Goal: Task Accomplishment & Management: Manage account settings

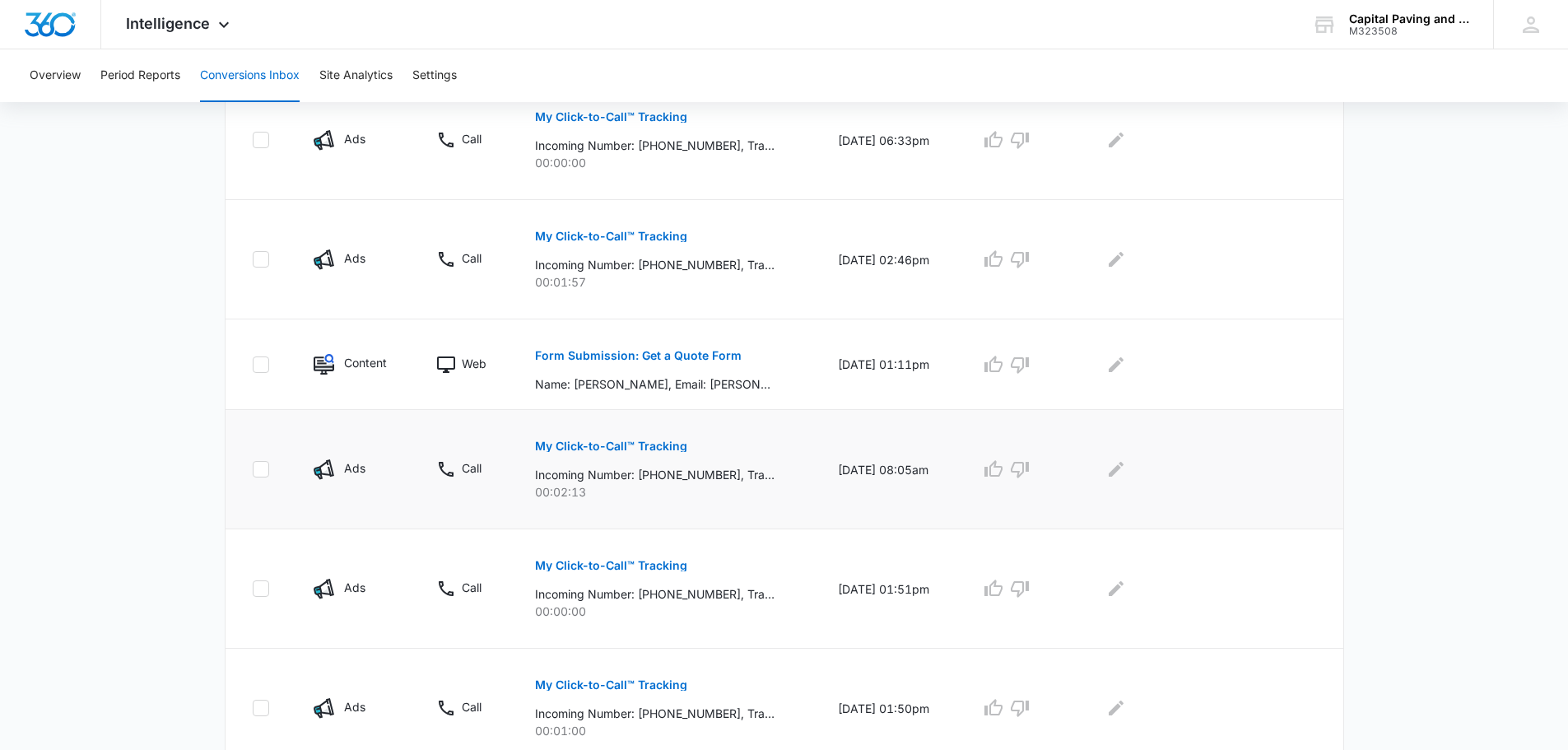
scroll to position [412, 0]
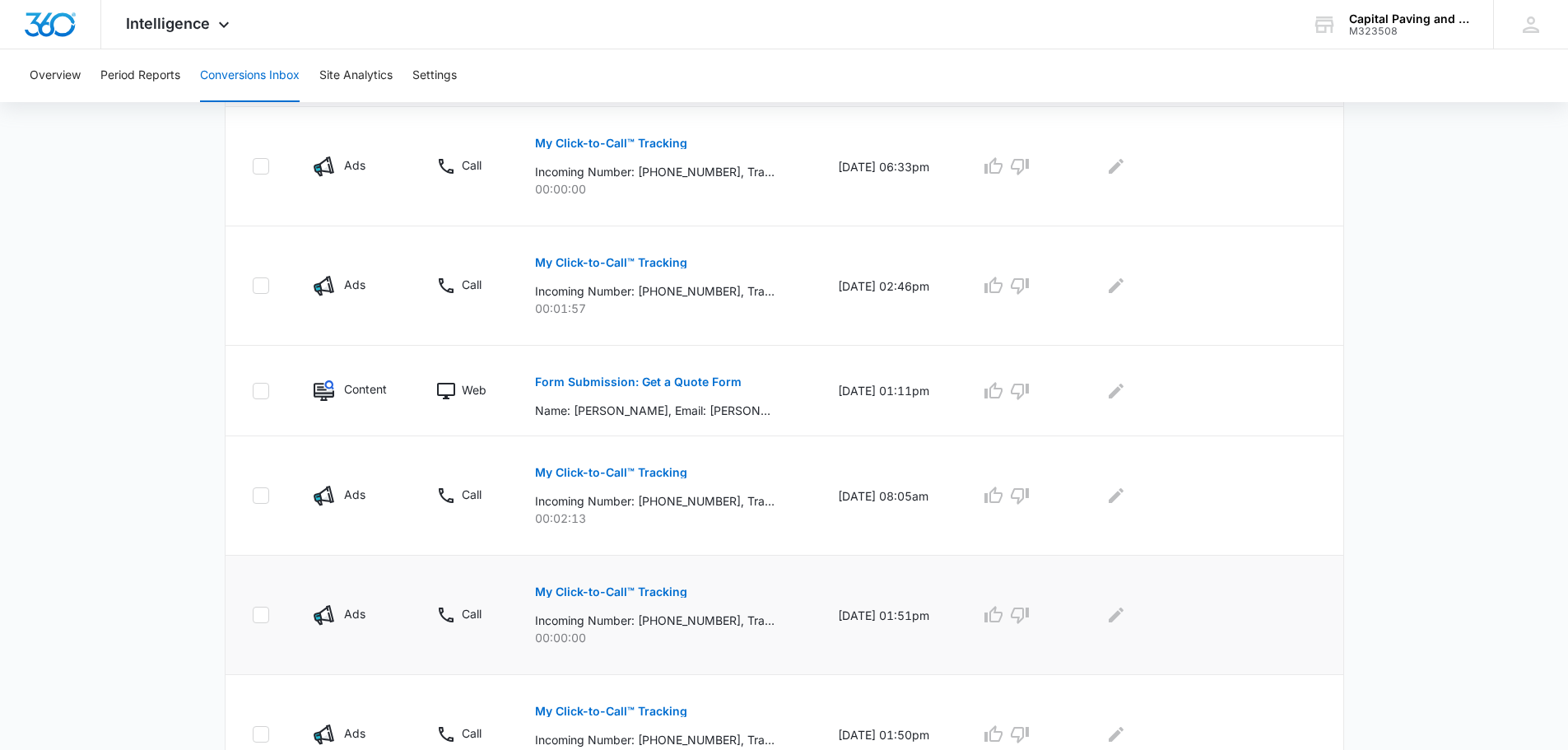
click at [691, 614] on p "Incoming Number: [PHONE_NUMBER], Tracking Number: [PHONE_NUMBER], Ring To: [PHO…" at bounding box center [654, 620] width 239 height 17
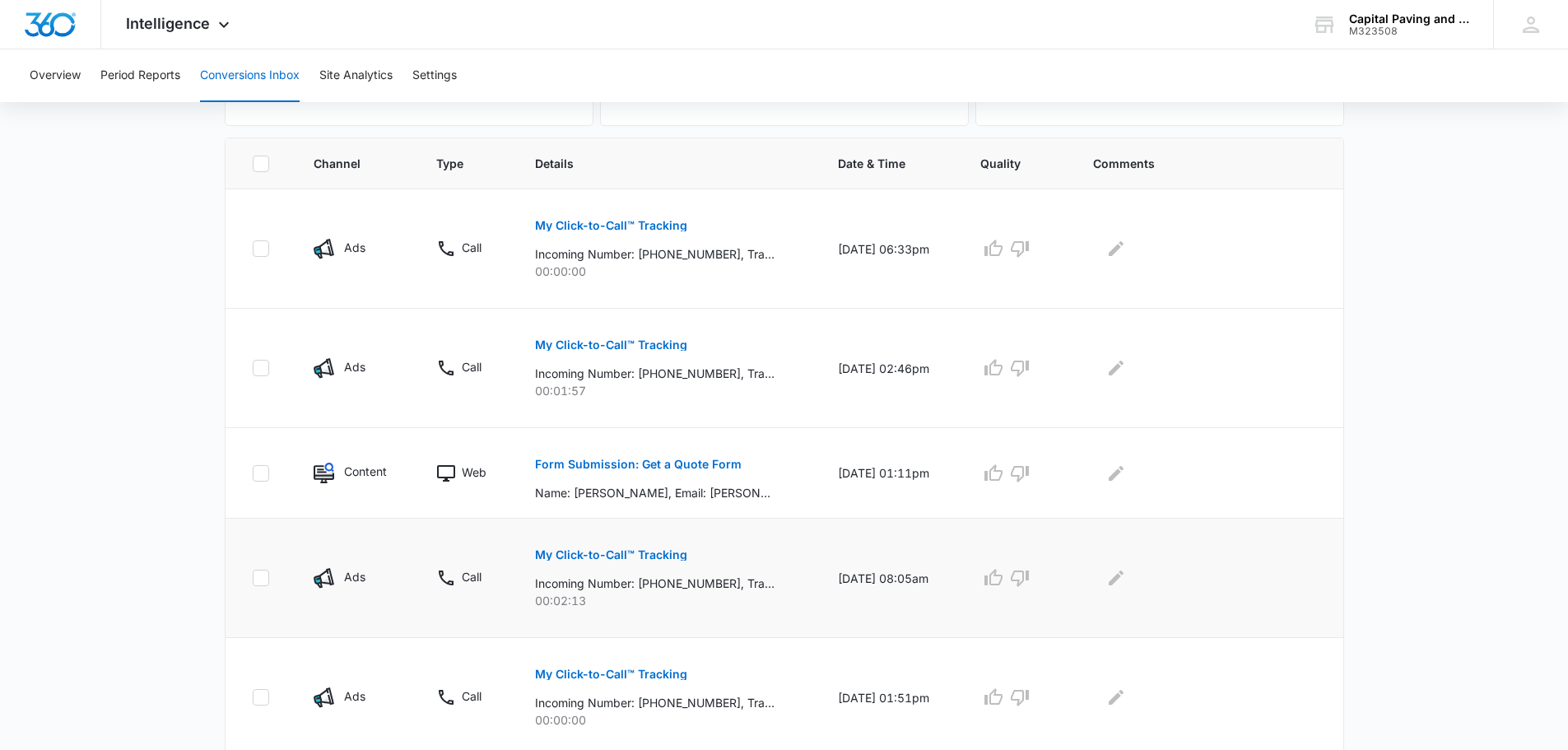
click at [634, 554] on p "My Click-to-Call™ Tracking" at bounding box center [612, 555] width 153 height 12
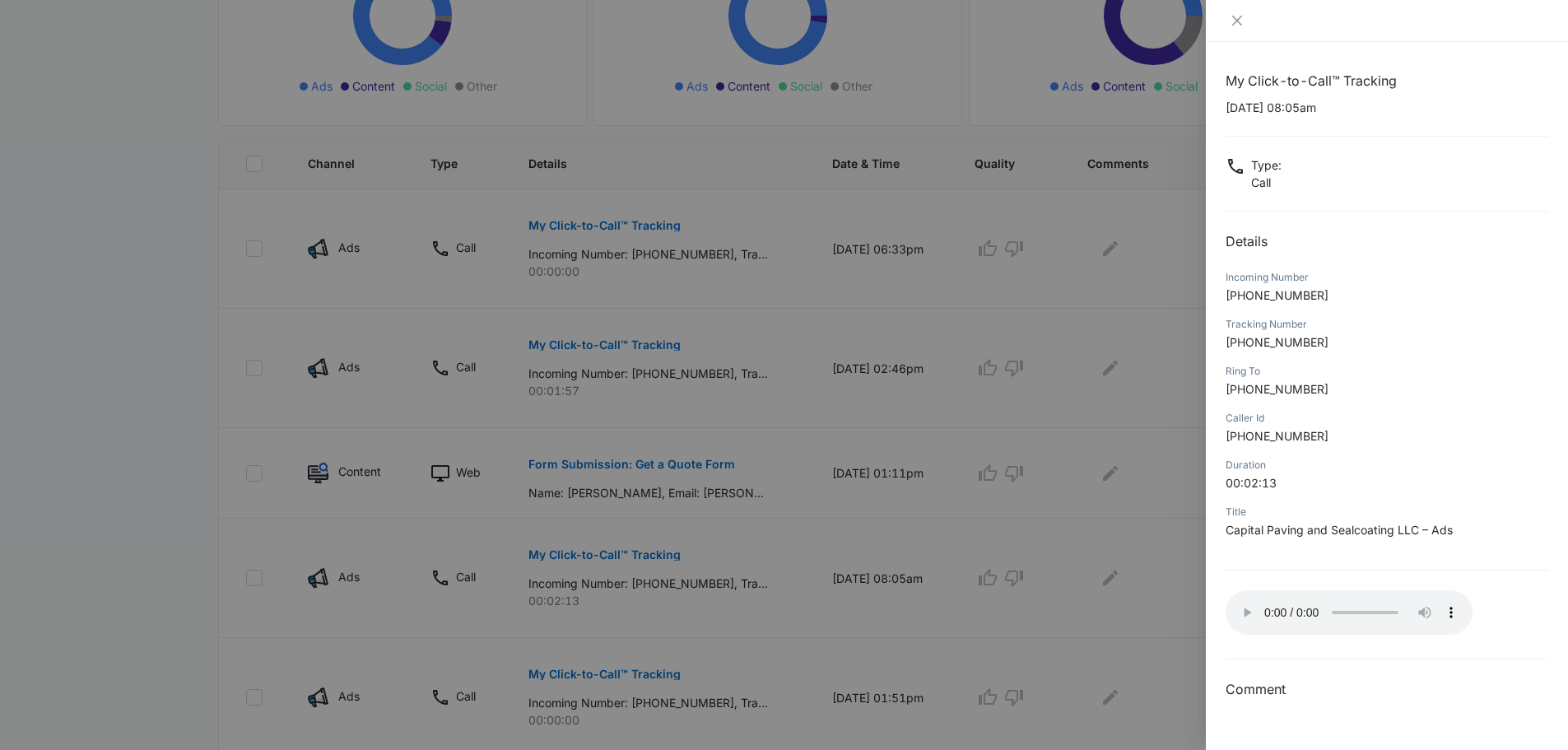
click at [918, 135] on div at bounding box center [784, 375] width 1568 height 750
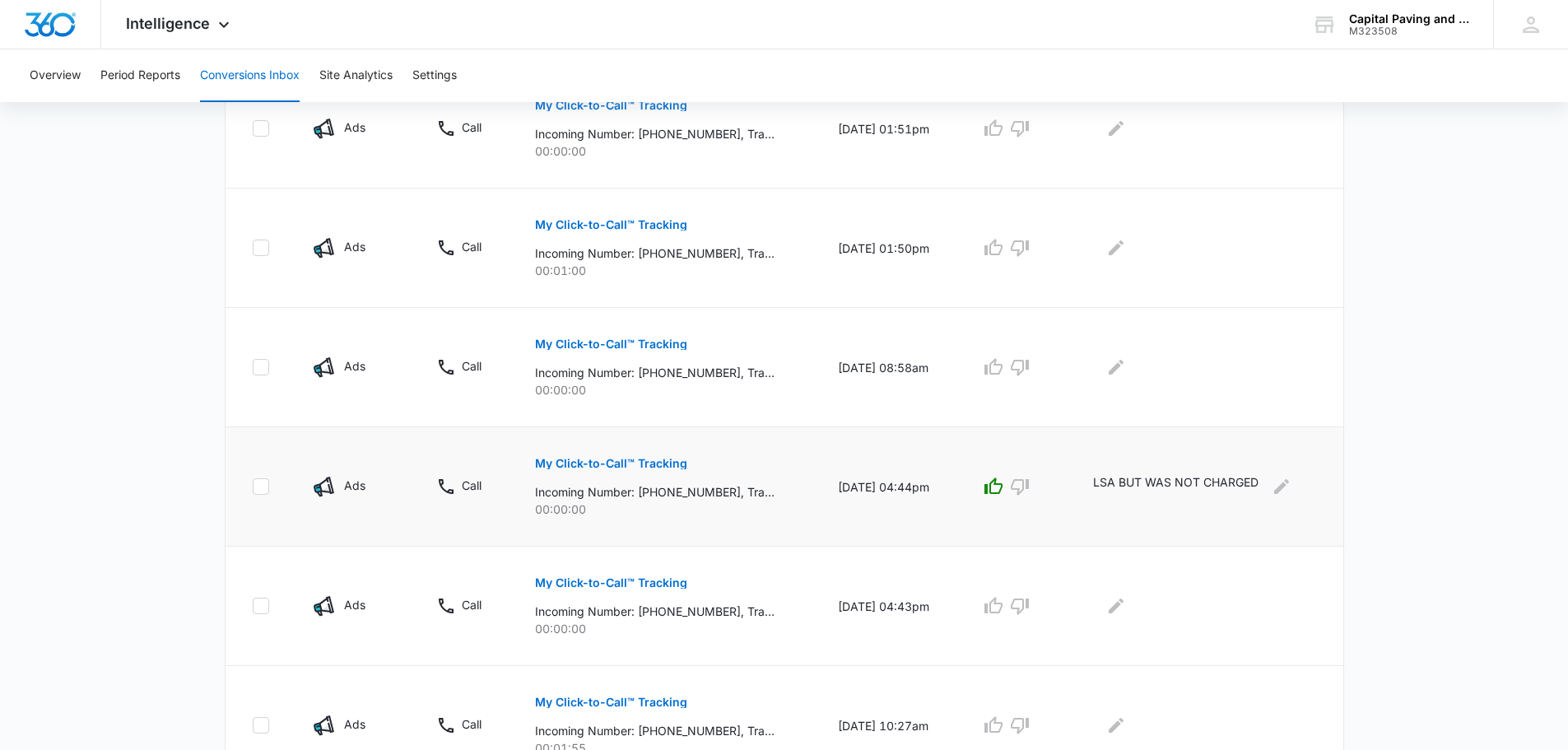
scroll to position [985, 0]
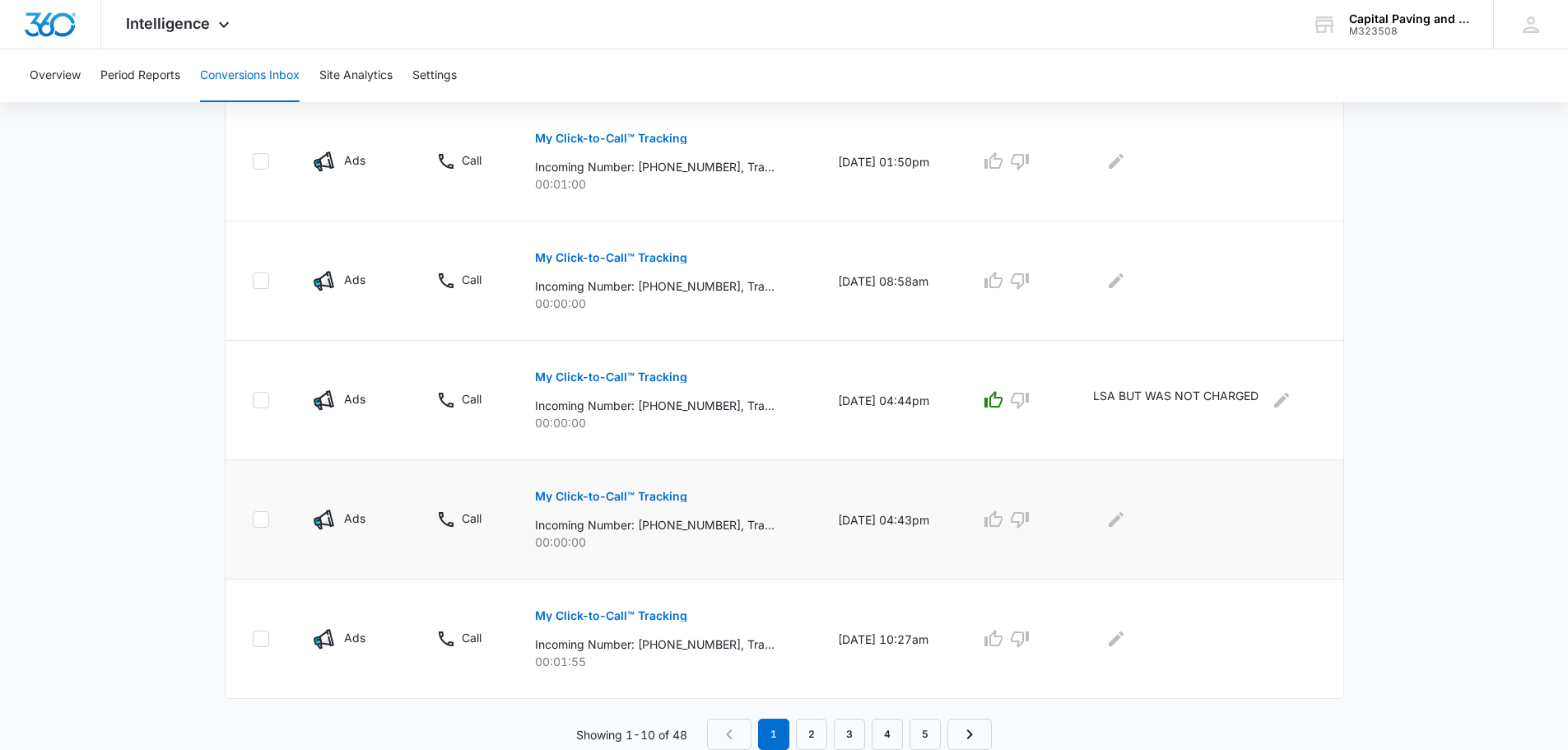
click at [635, 492] on p "My Click-to-Call™ Tracking" at bounding box center [612, 496] width 153 height 12
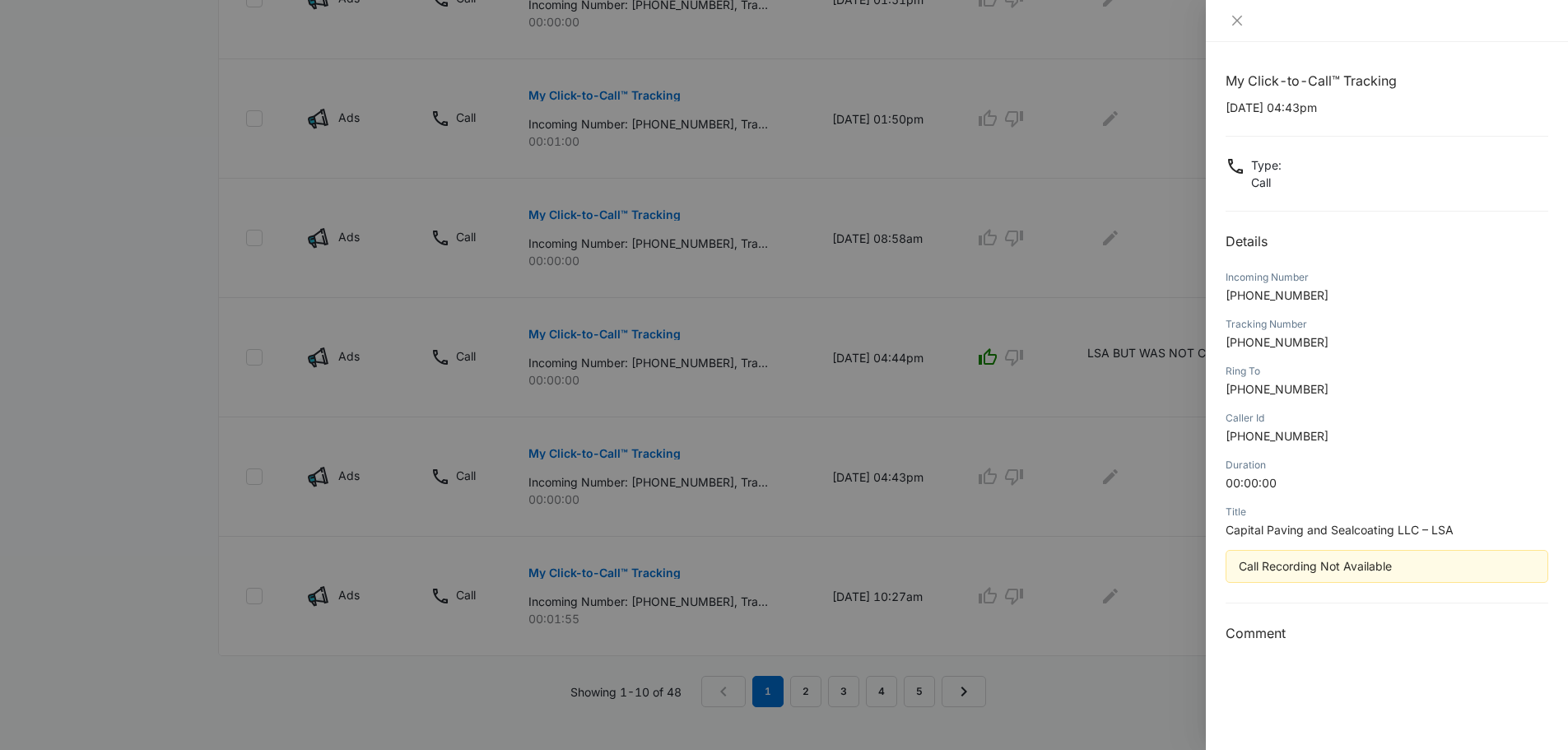
scroll to position [1046, 0]
click at [971, 675] on div at bounding box center [784, 375] width 1568 height 750
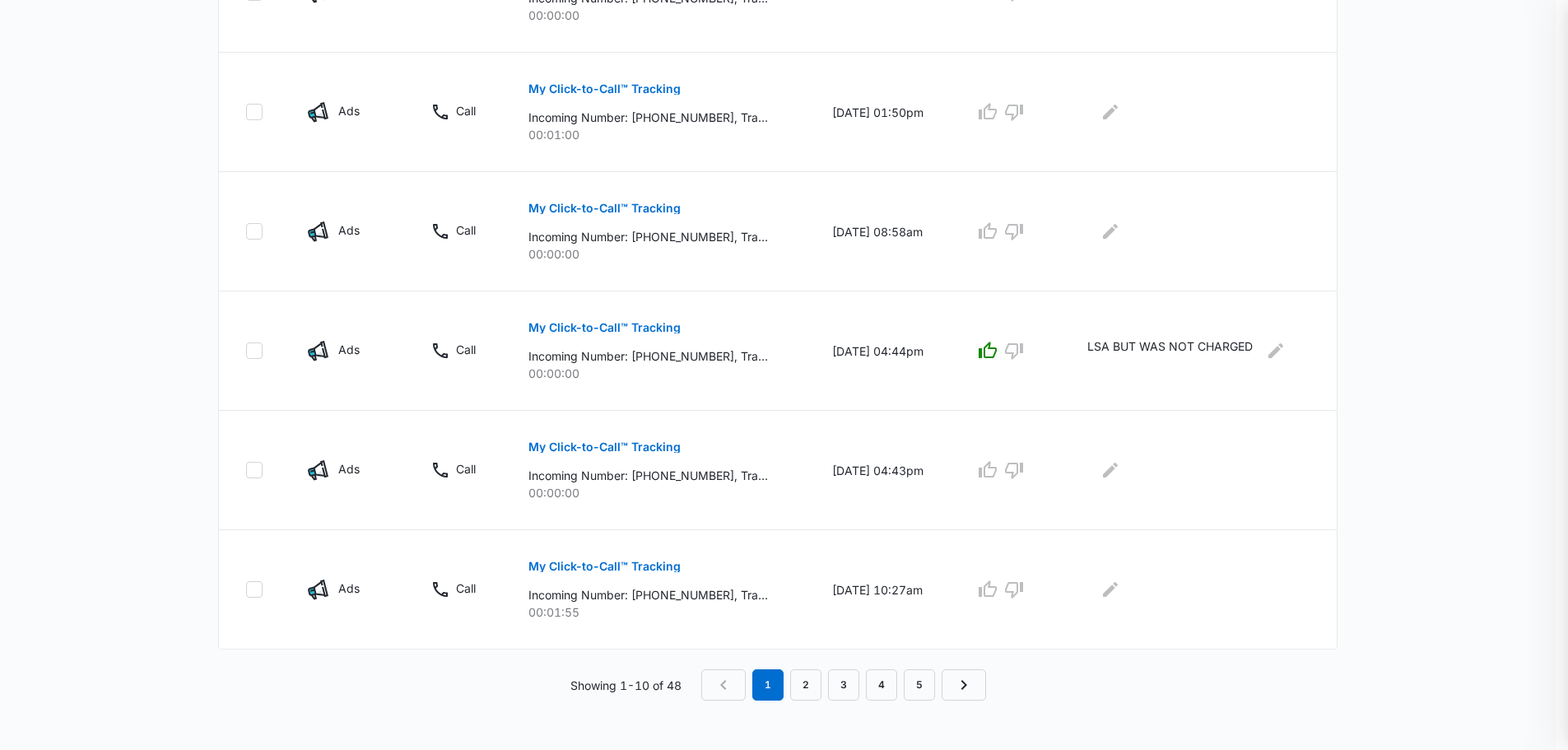
scroll to position [985, 0]
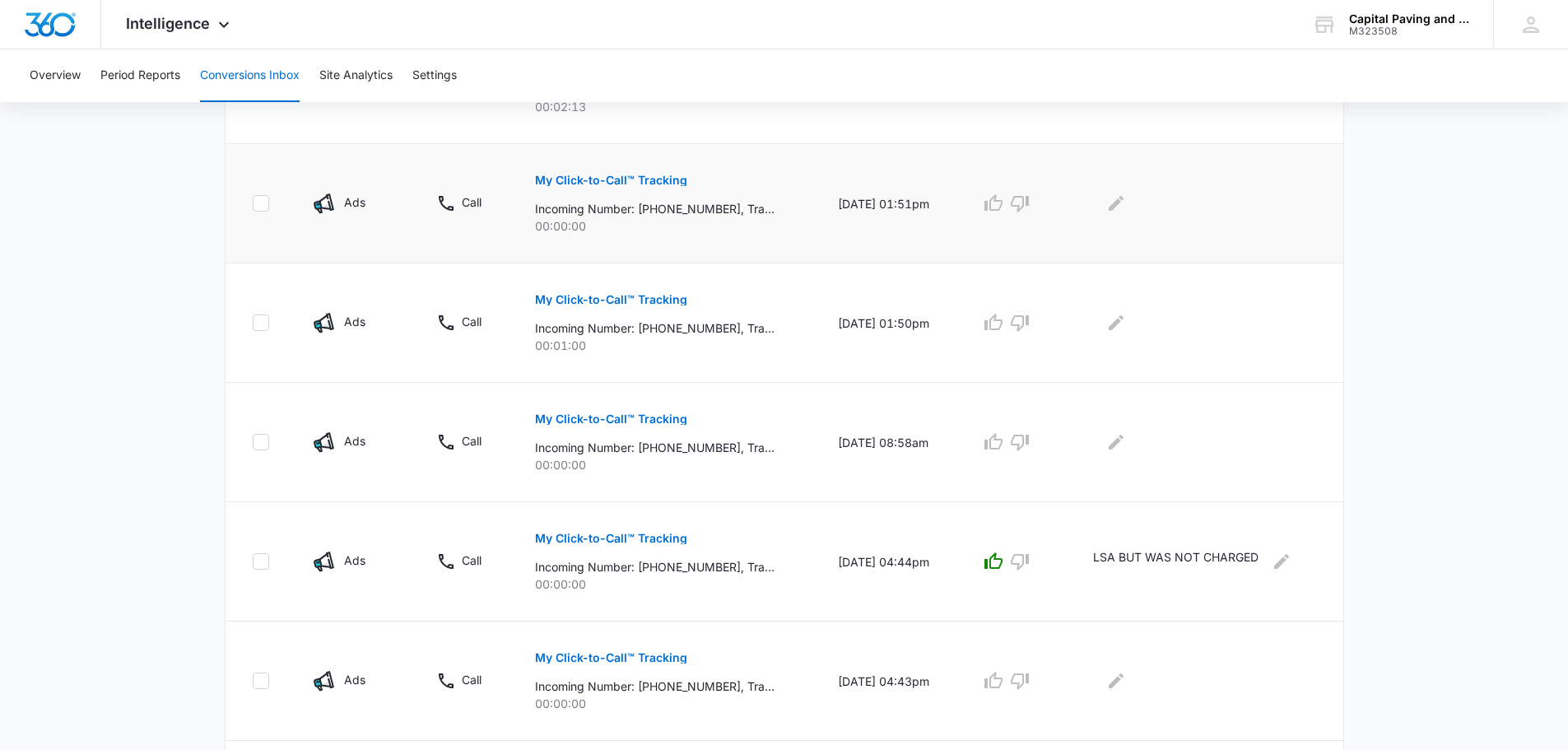
scroll to position [985, 0]
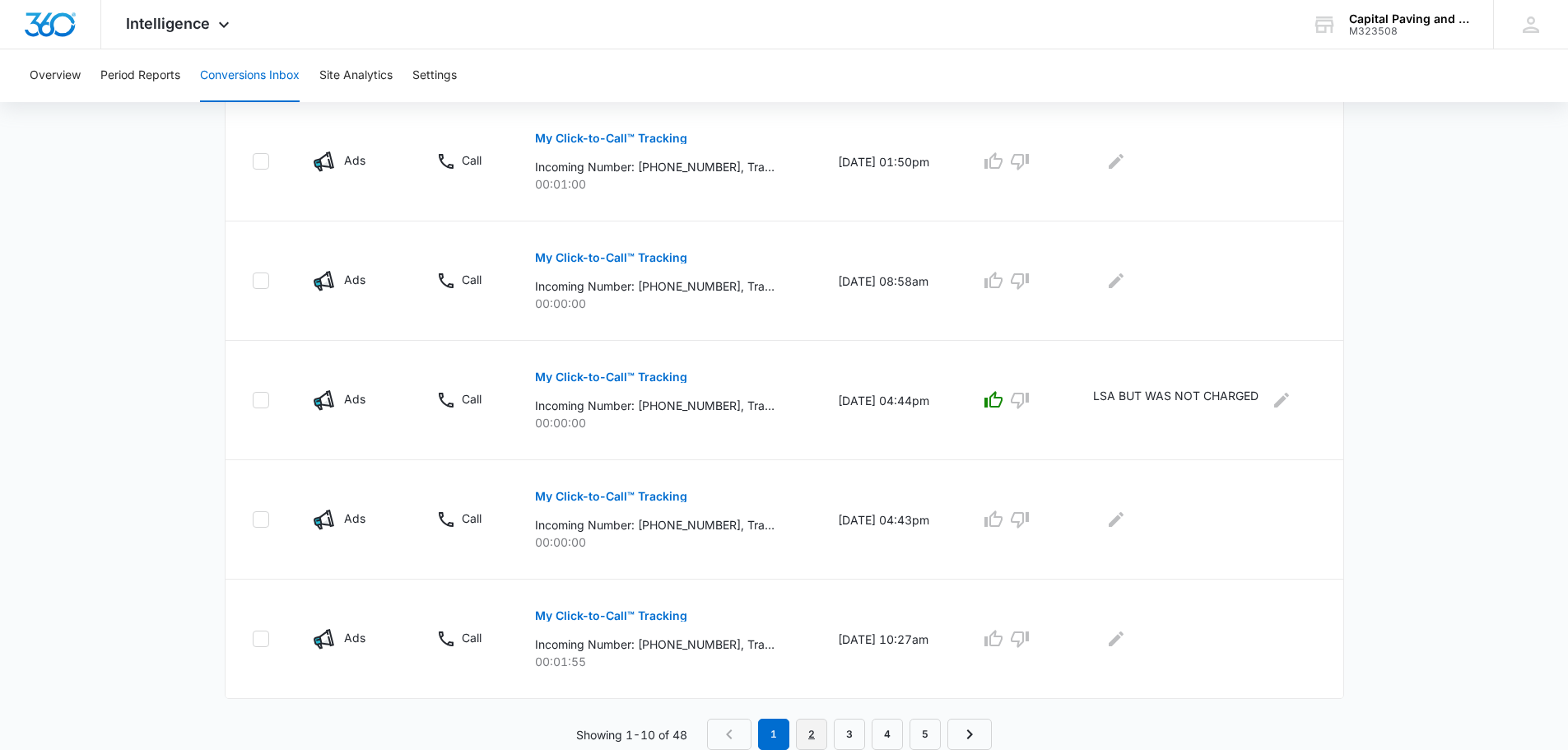
click at [808, 736] on link "2" at bounding box center [812, 734] width 31 height 31
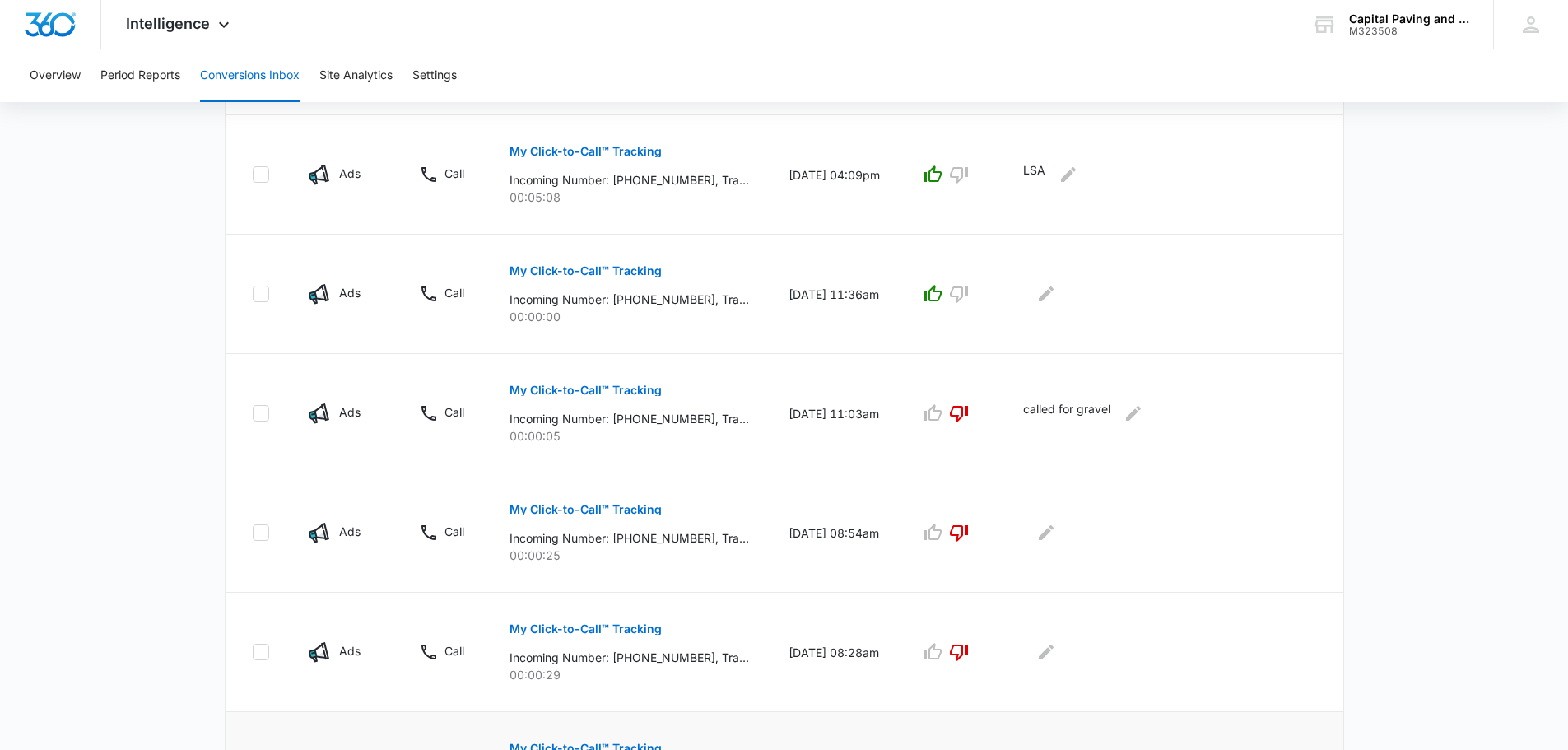
scroll to position [684, 0]
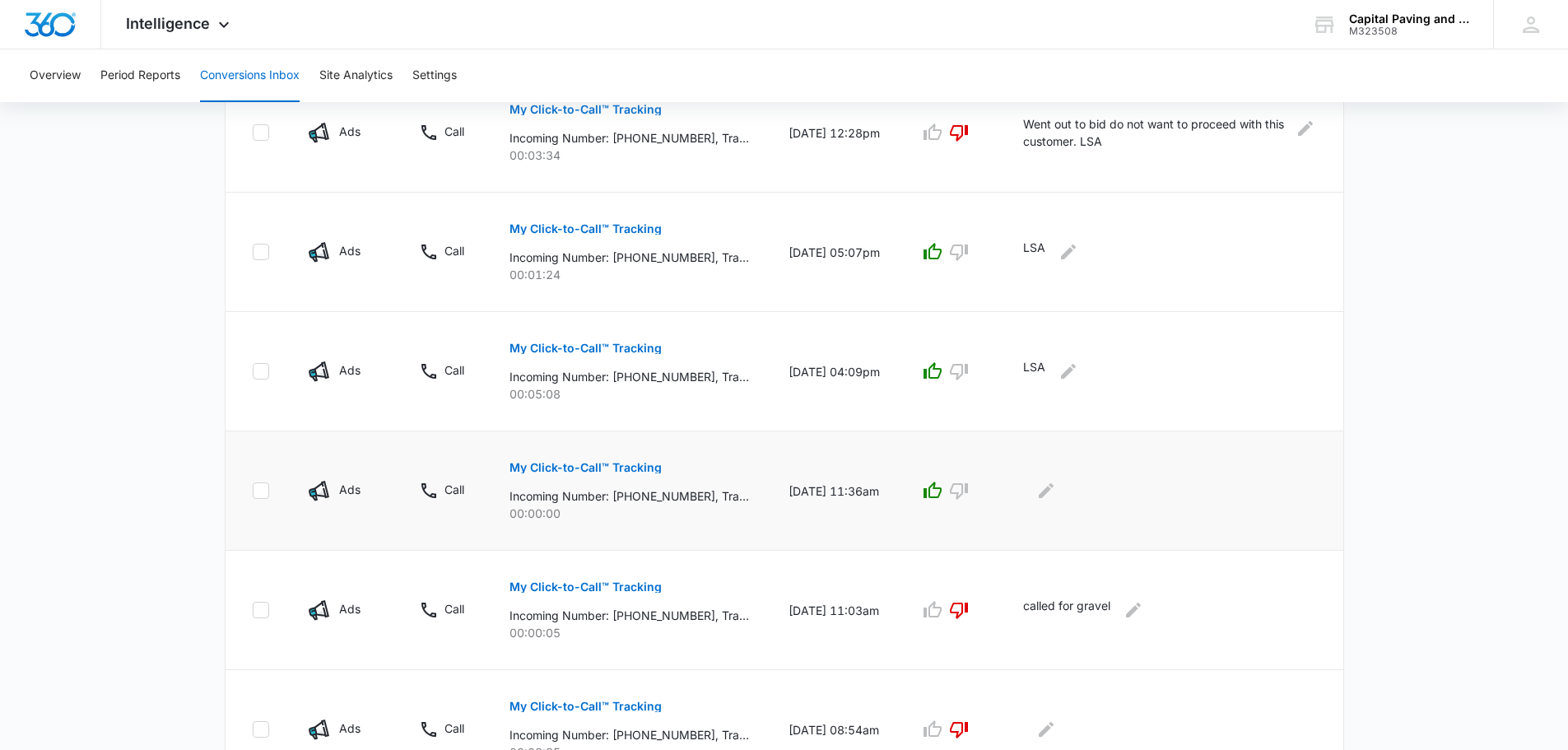
click at [645, 465] on p "My Click-to-Call™ Tracking" at bounding box center [585, 467] width 153 height 12
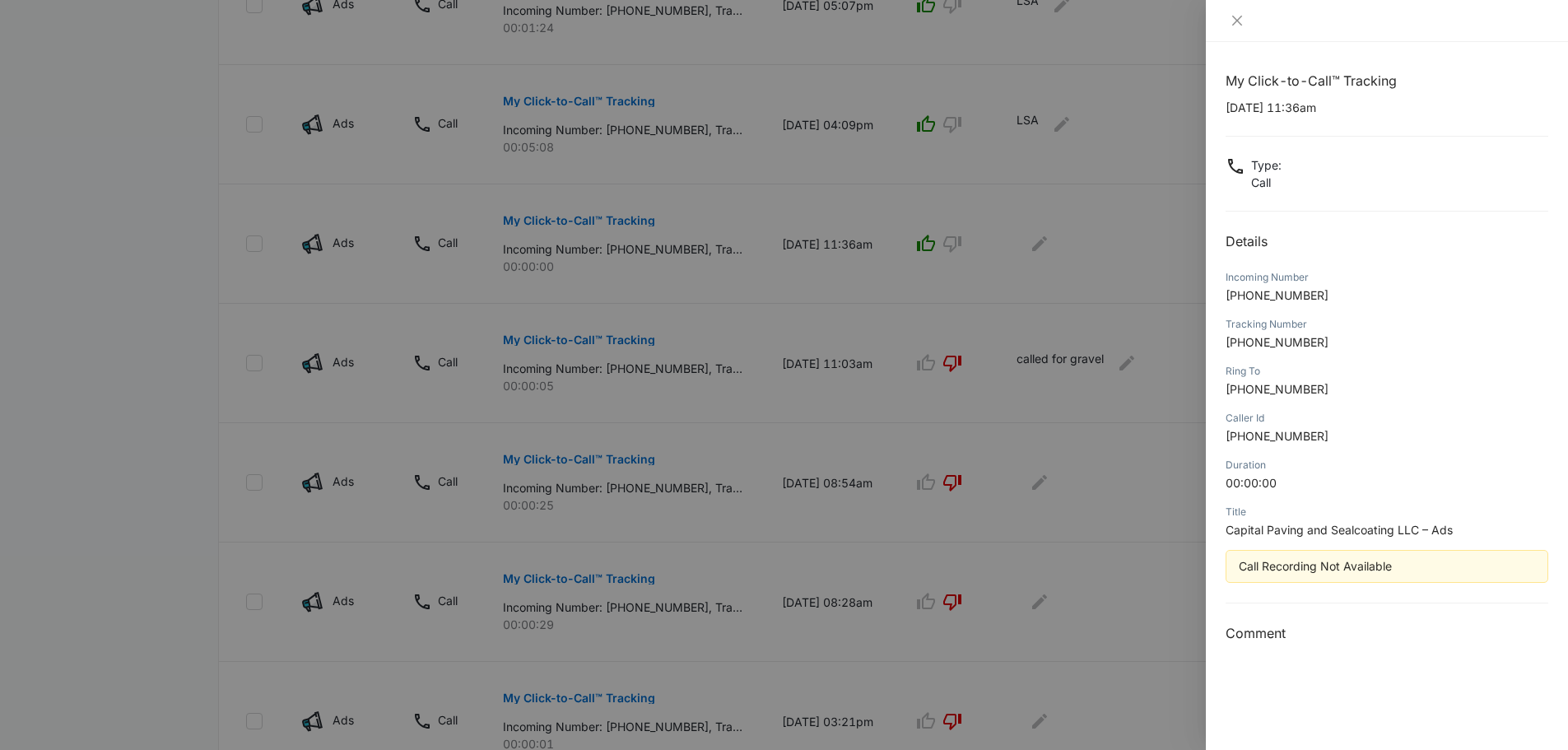
scroll to position [1075, 0]
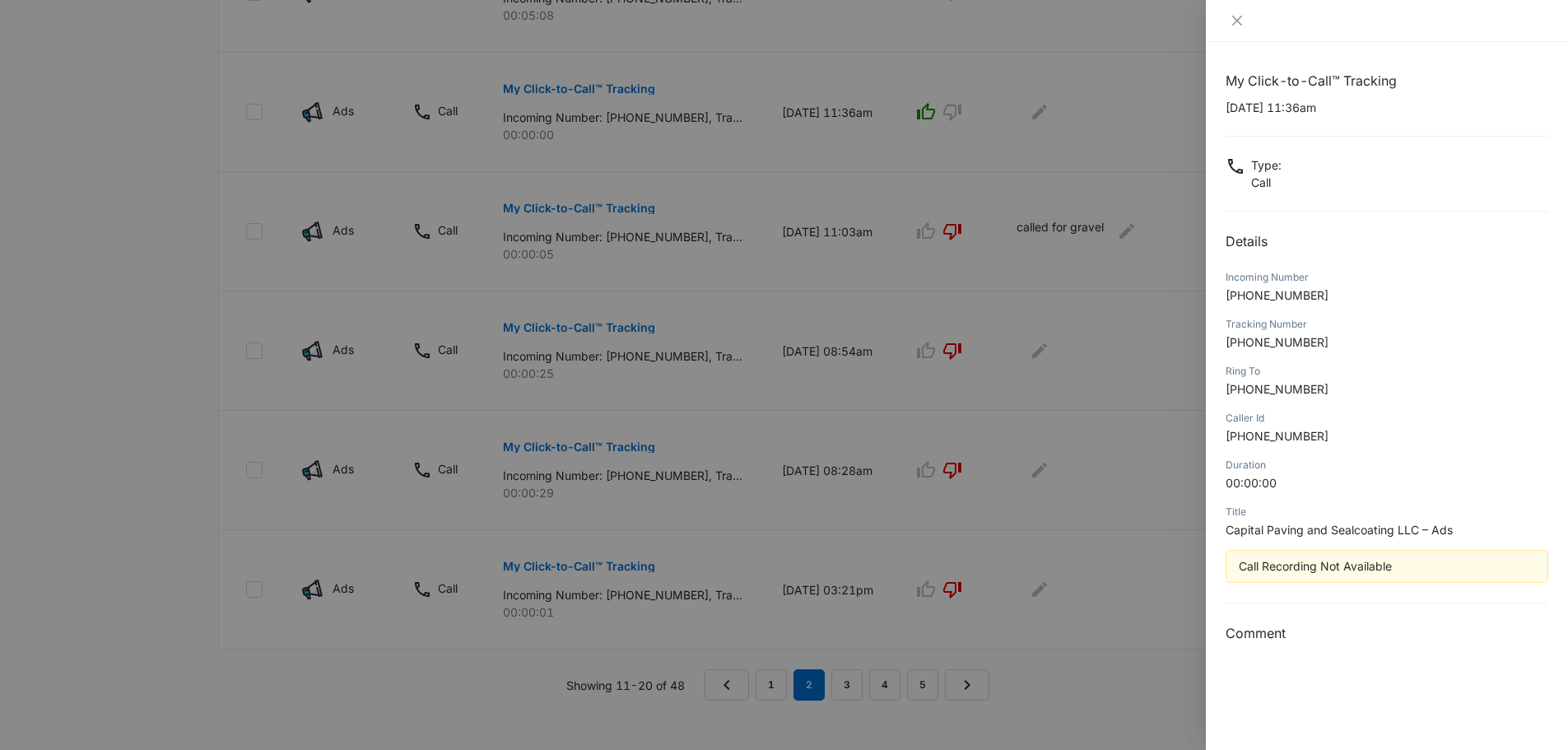
click at [841, 666] on div at bounding box center [784, 375] width 1568 height 750
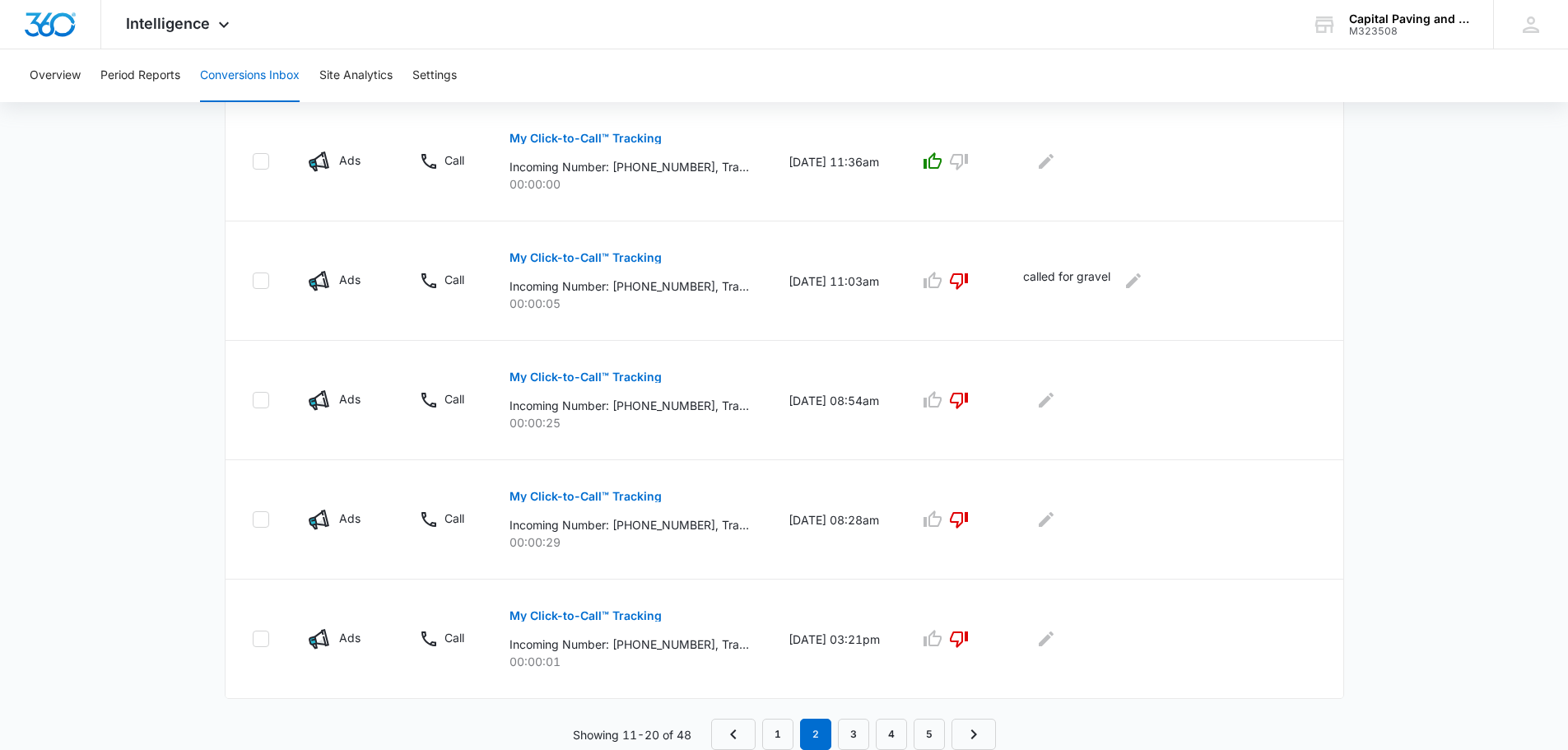
scroll to position [1014, 0]
click at [854, 733] on link "3" at bounding box center [854, 734] width 31 height 31
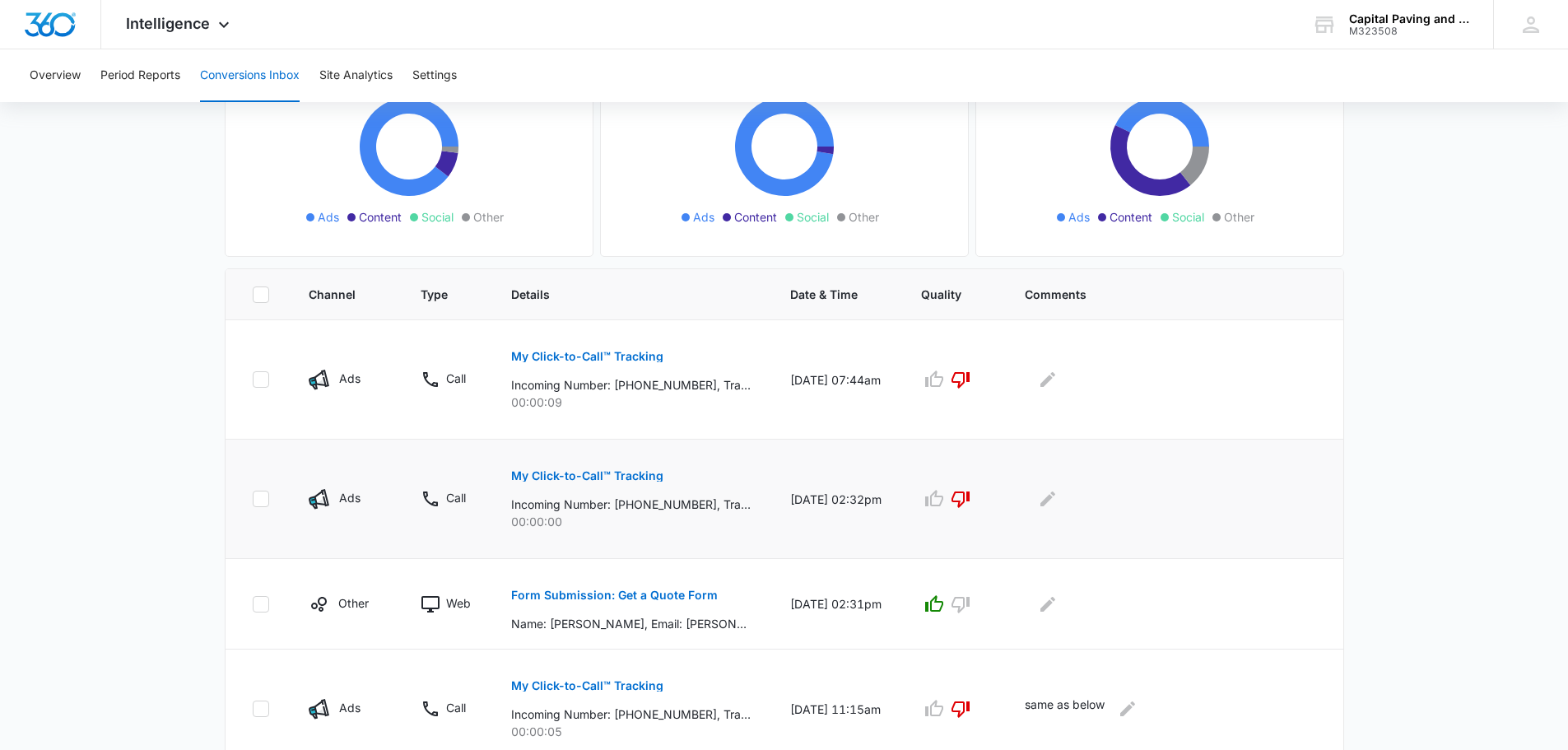
scroll to position [247, 0]
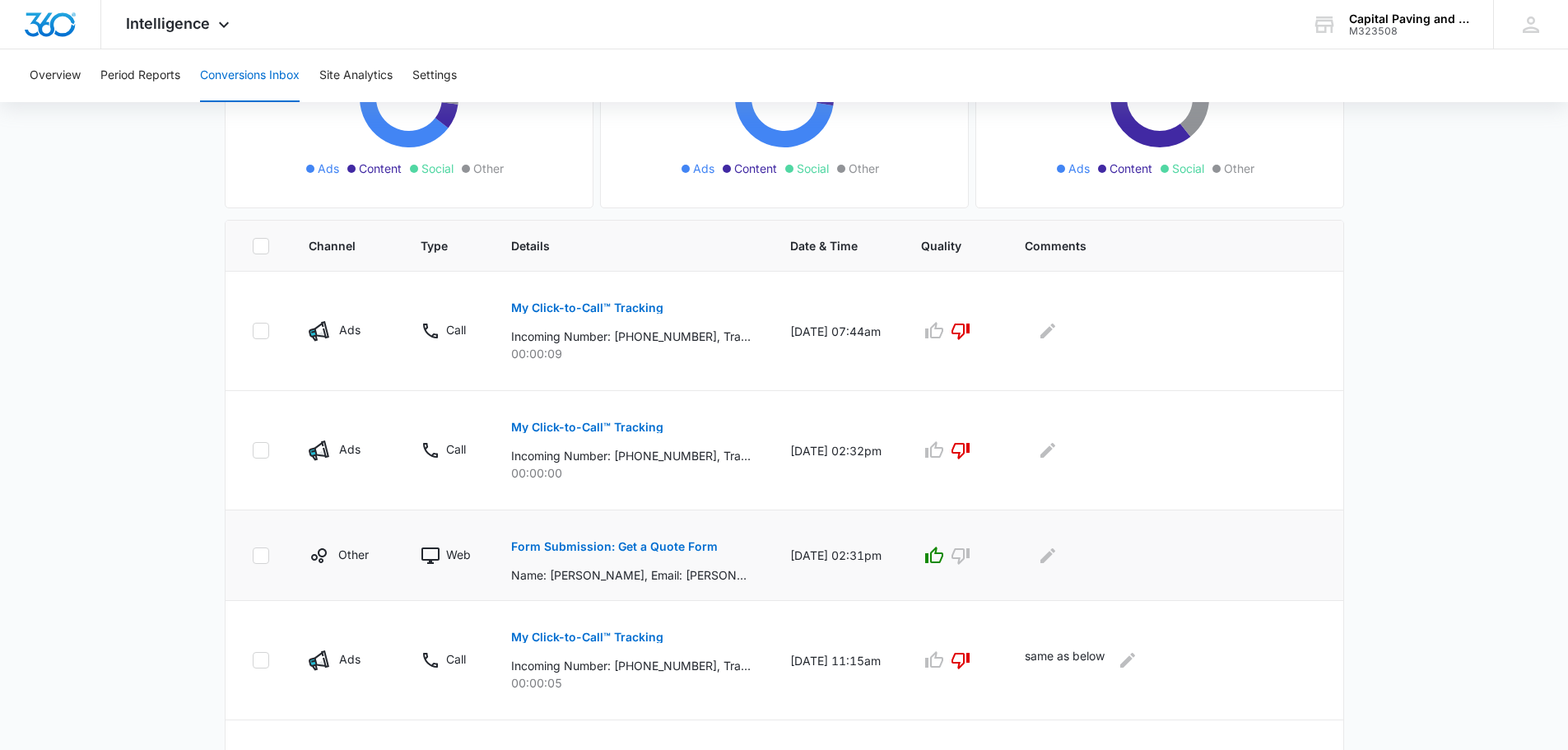
click at [711, 558] on button "Form Submission: Get a Quote Form" at bounding box center [614, 545] width 206 height 39
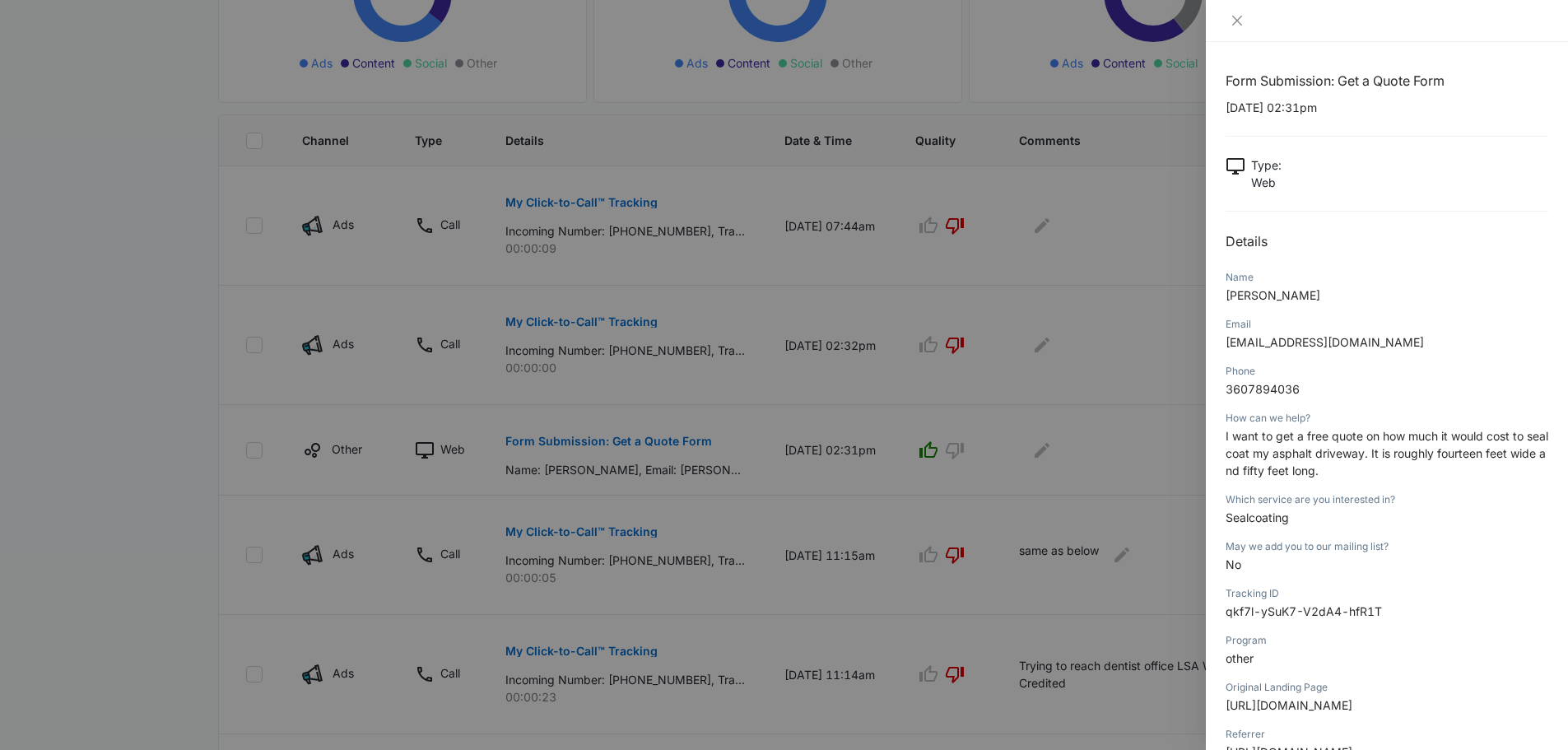
scroll to position [494, 0]
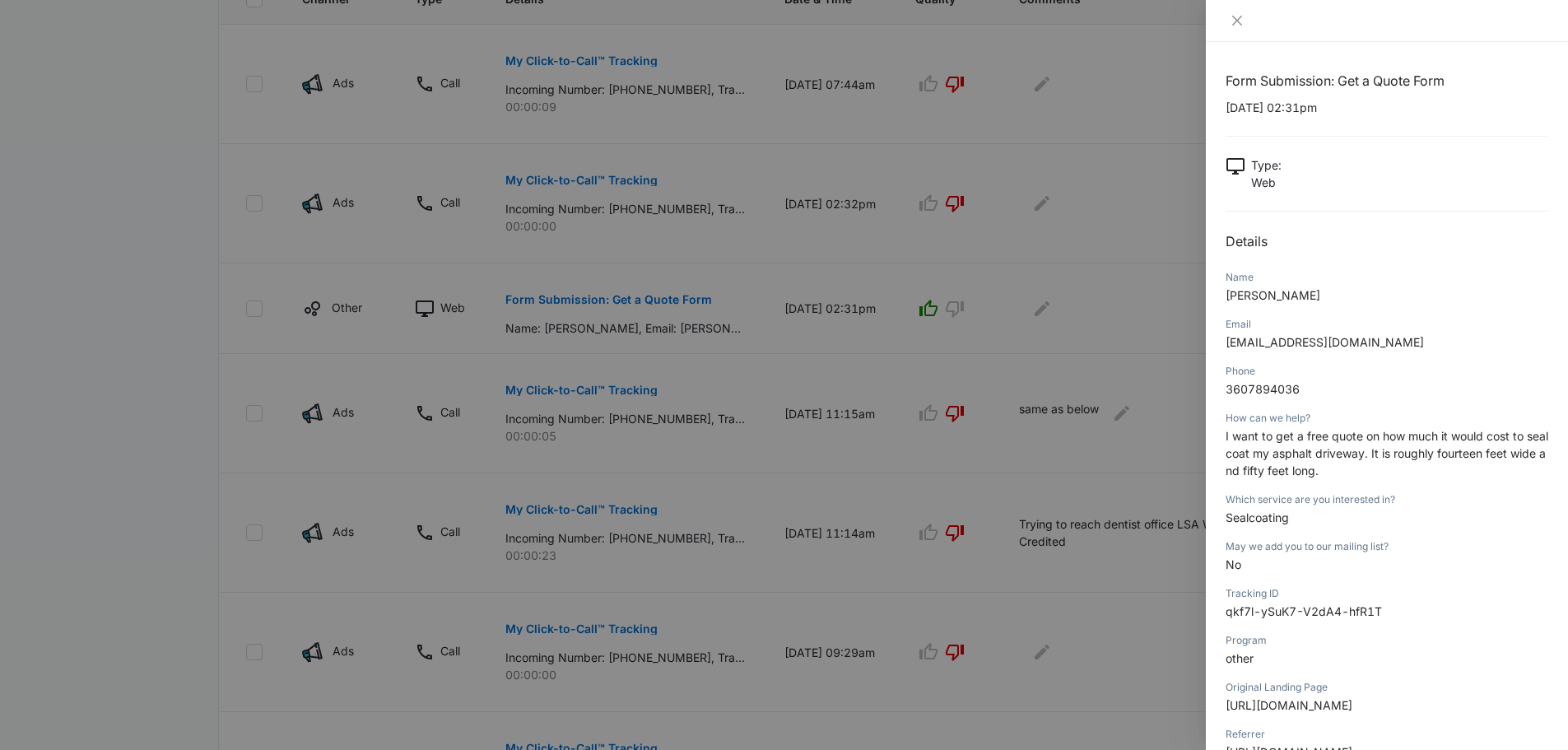
click at [715, 629] on div at bounding box center [784, 375] width 1568 height 750
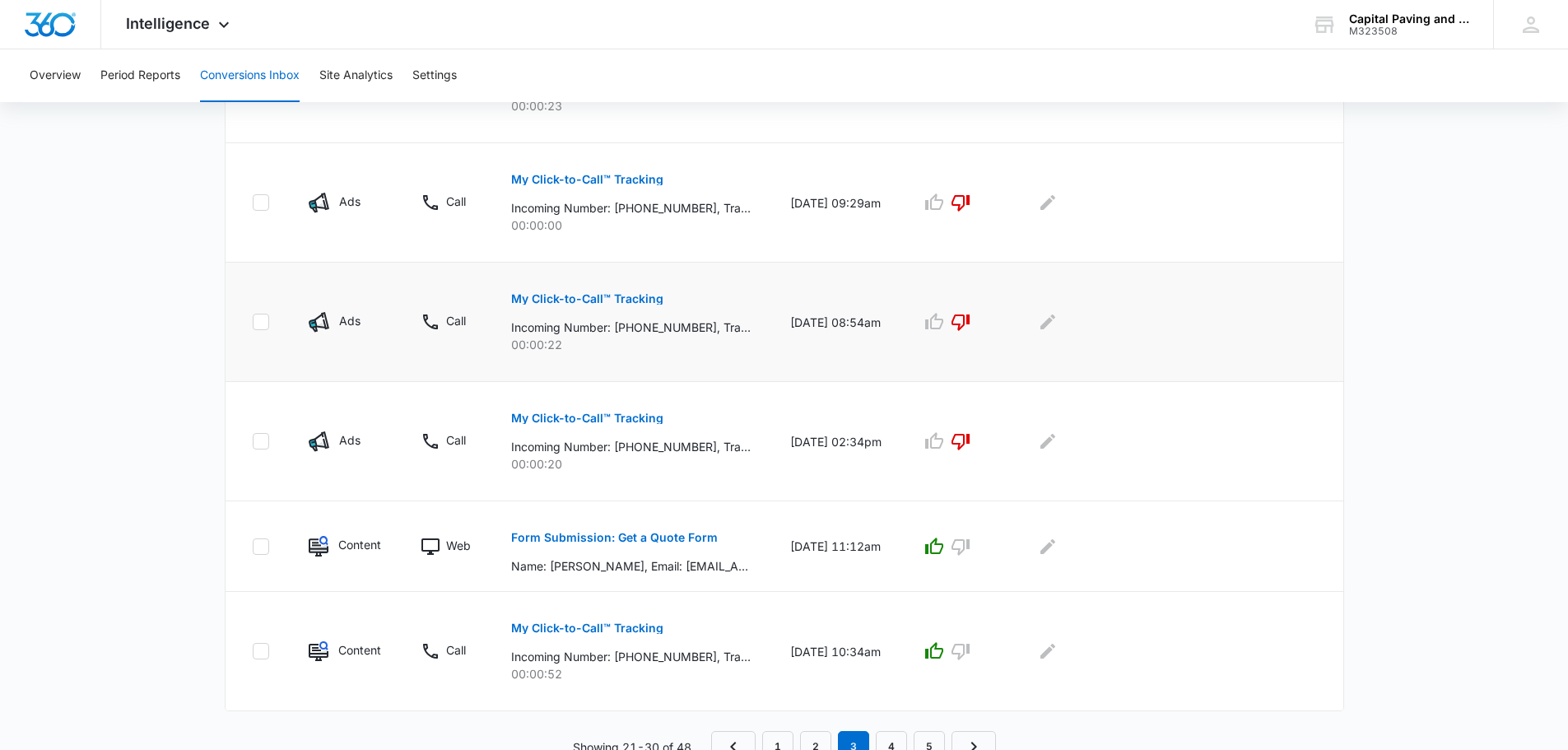
scroll to position [955, 0]
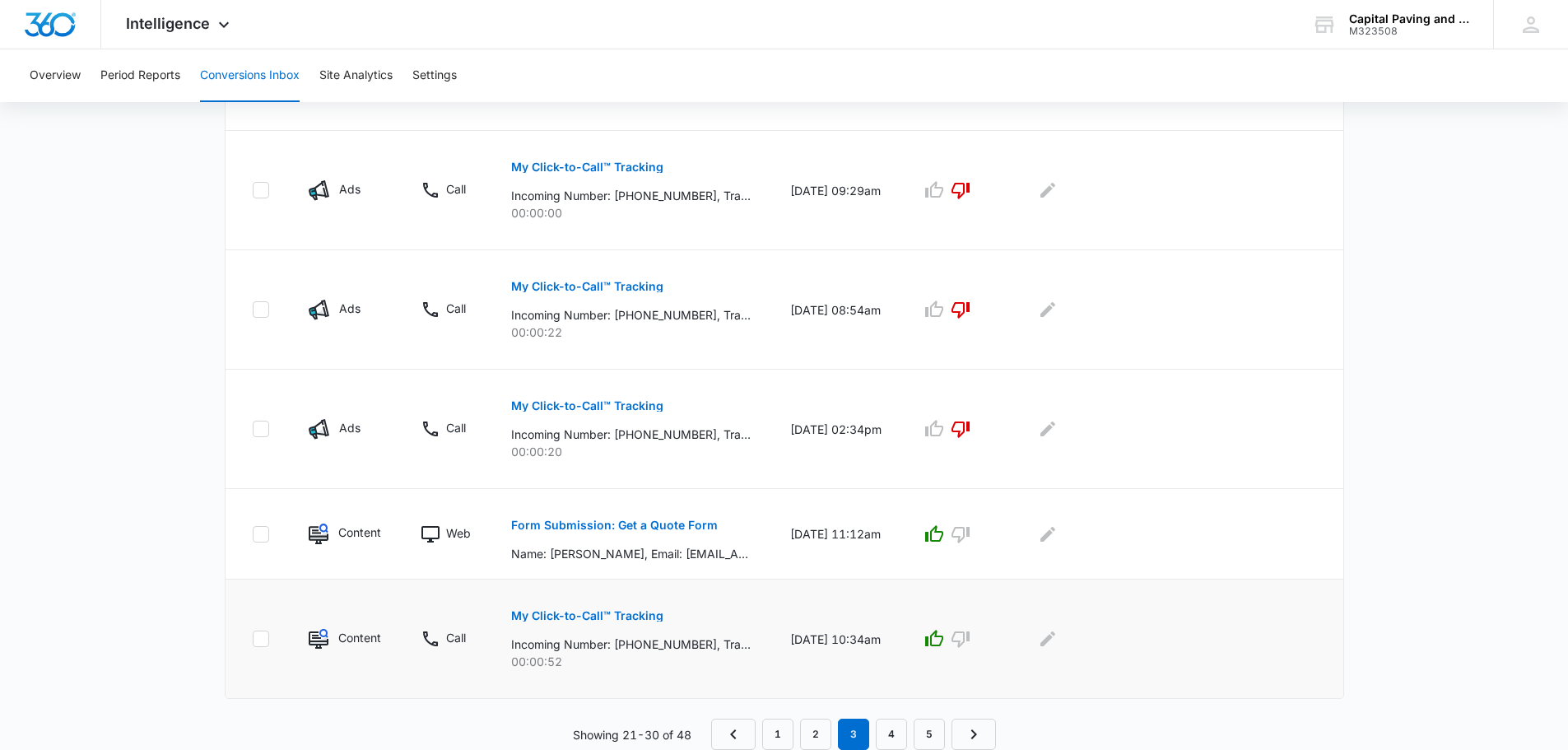
click at [648, 617] on p "My Click-to-Call™ Tracking" at bounding box center [587, 615] width 153 height 12
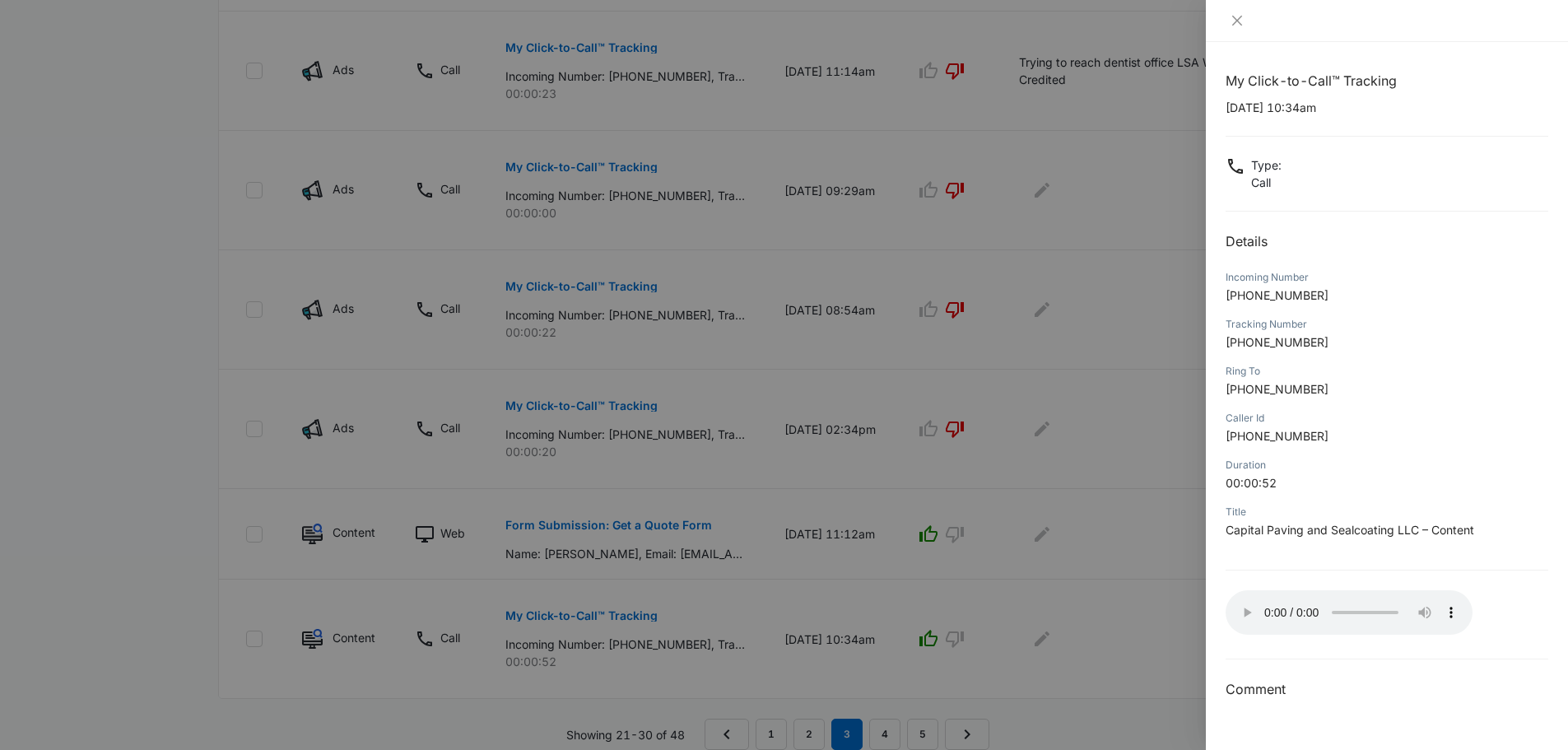
click at [981, 675] on div at bounding box center [784, 375] width 1568 height 750
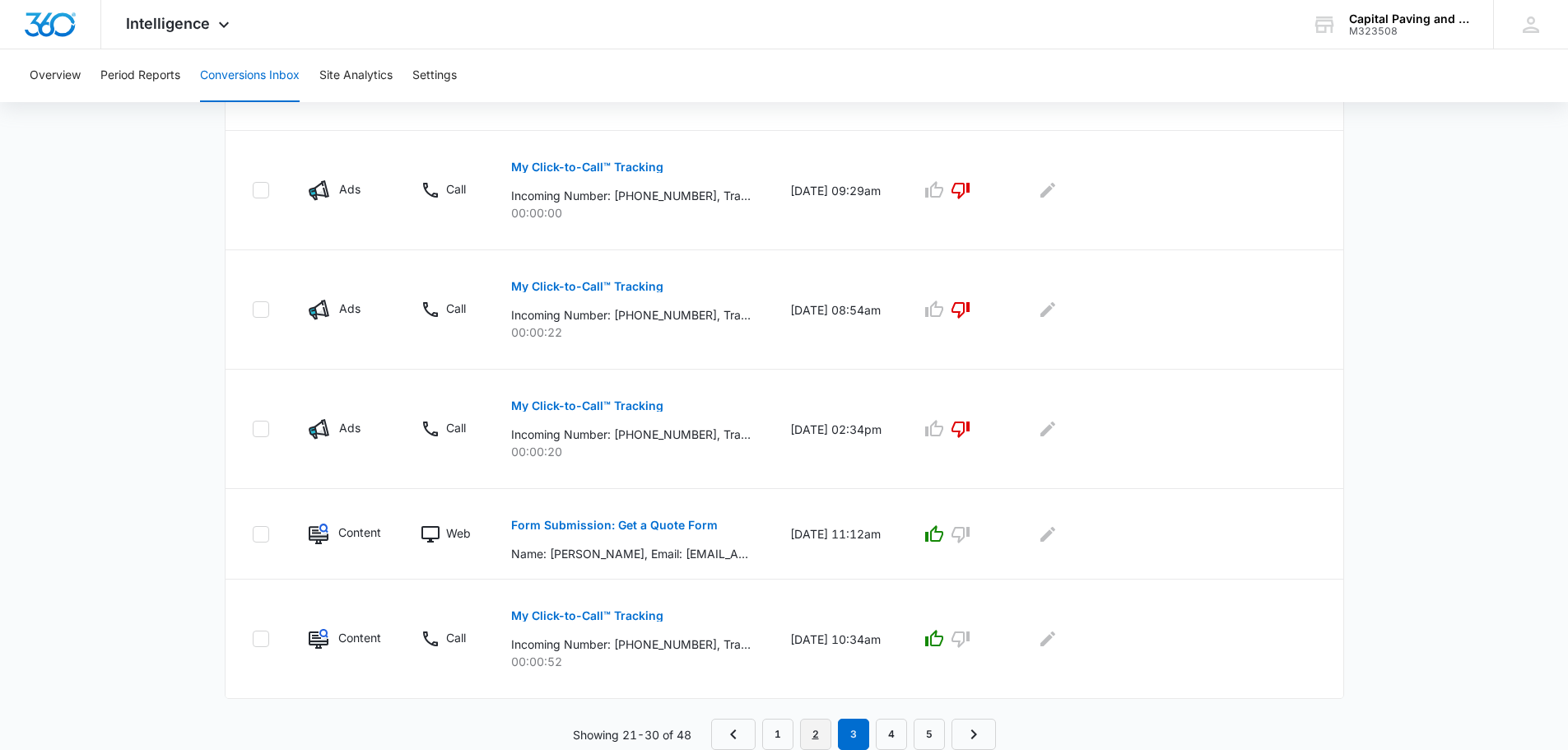
click at [818, 734] on link "2" at bounding box center [815, 734] width 31 height 31
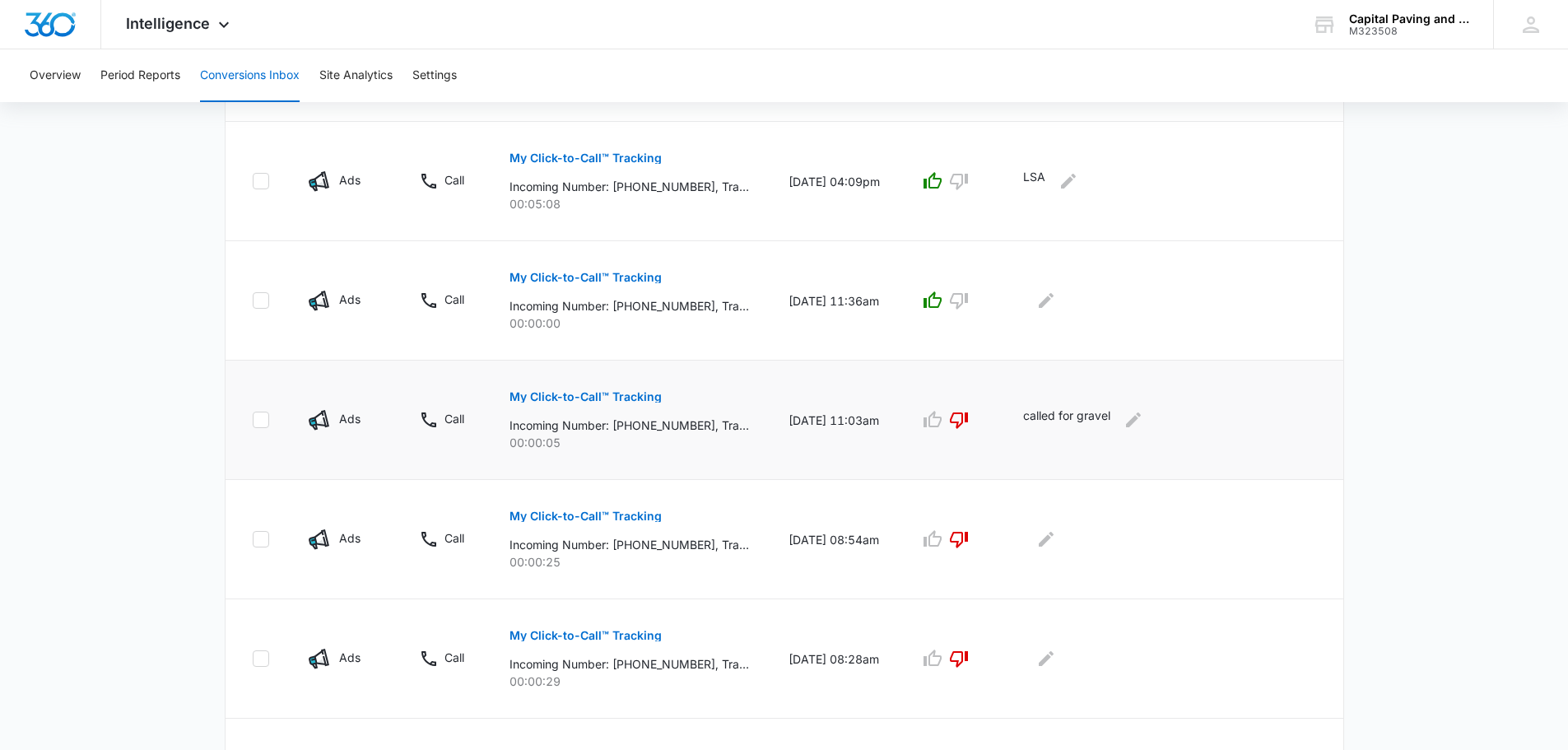
scroll to position [849, 0]
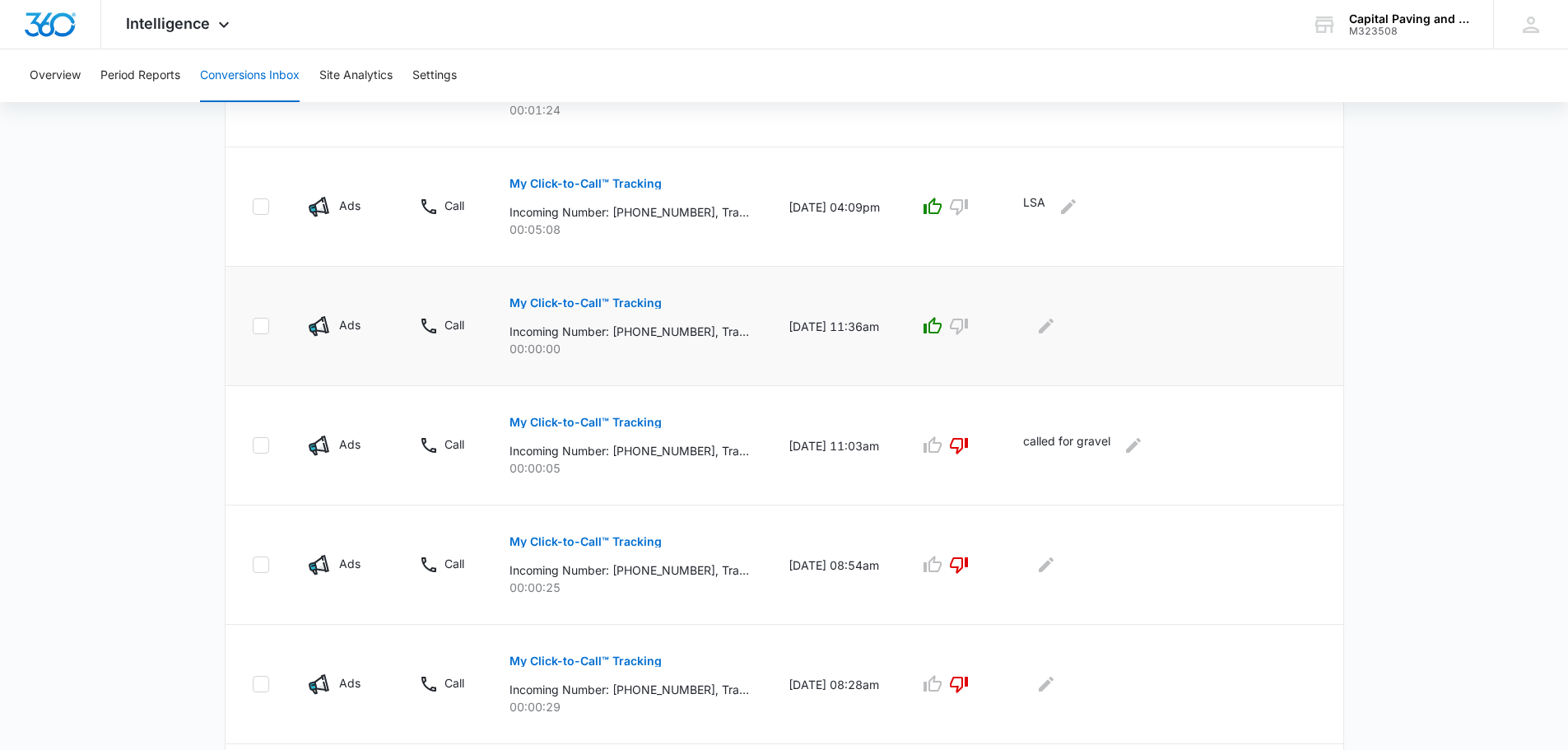
click at [637, 305] on p "My Click-to-Call™ Tracking" at bounding box center [585, 303] width 153 height 12
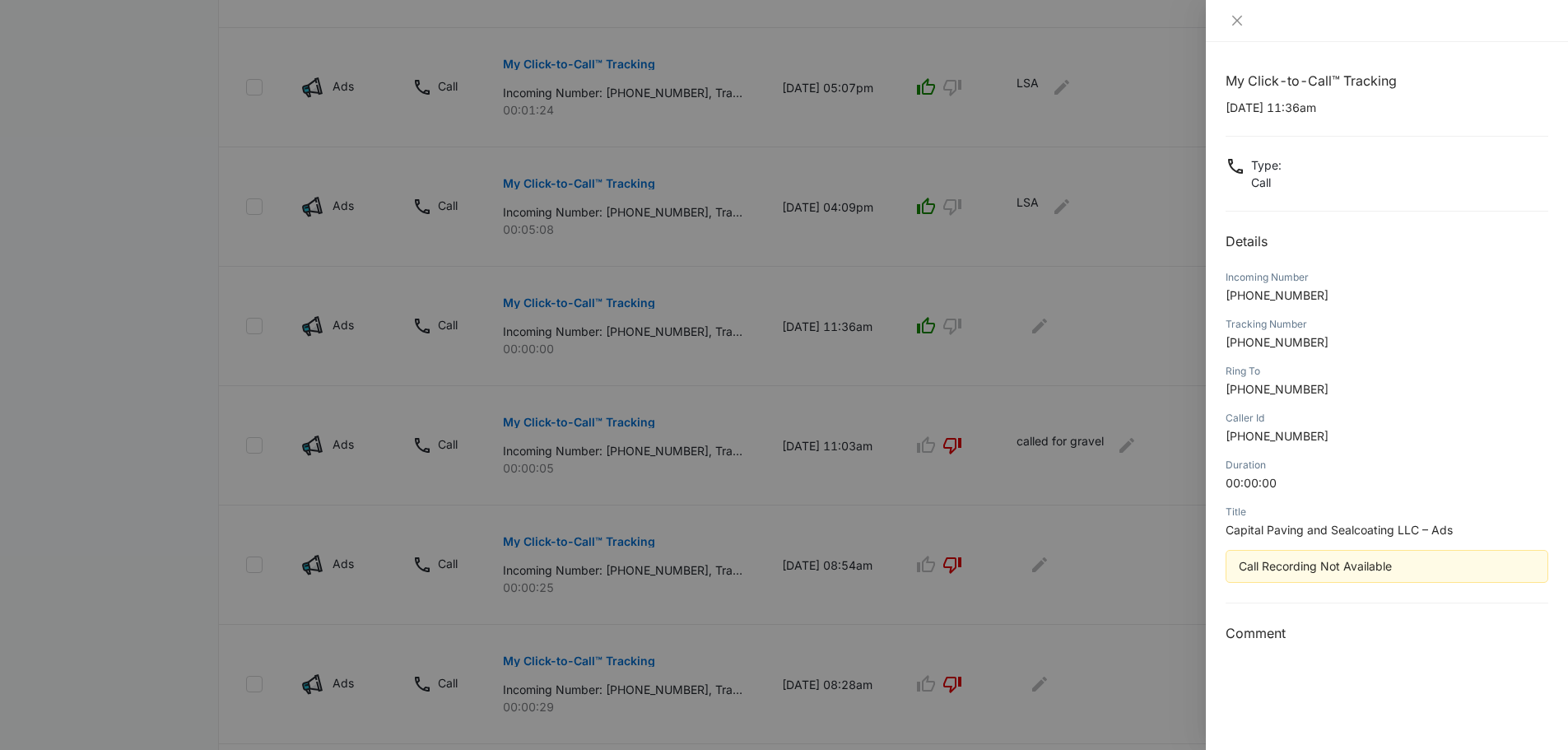
click at [701, 513] on div at bounding box center [784, 375] width 1568 height 750
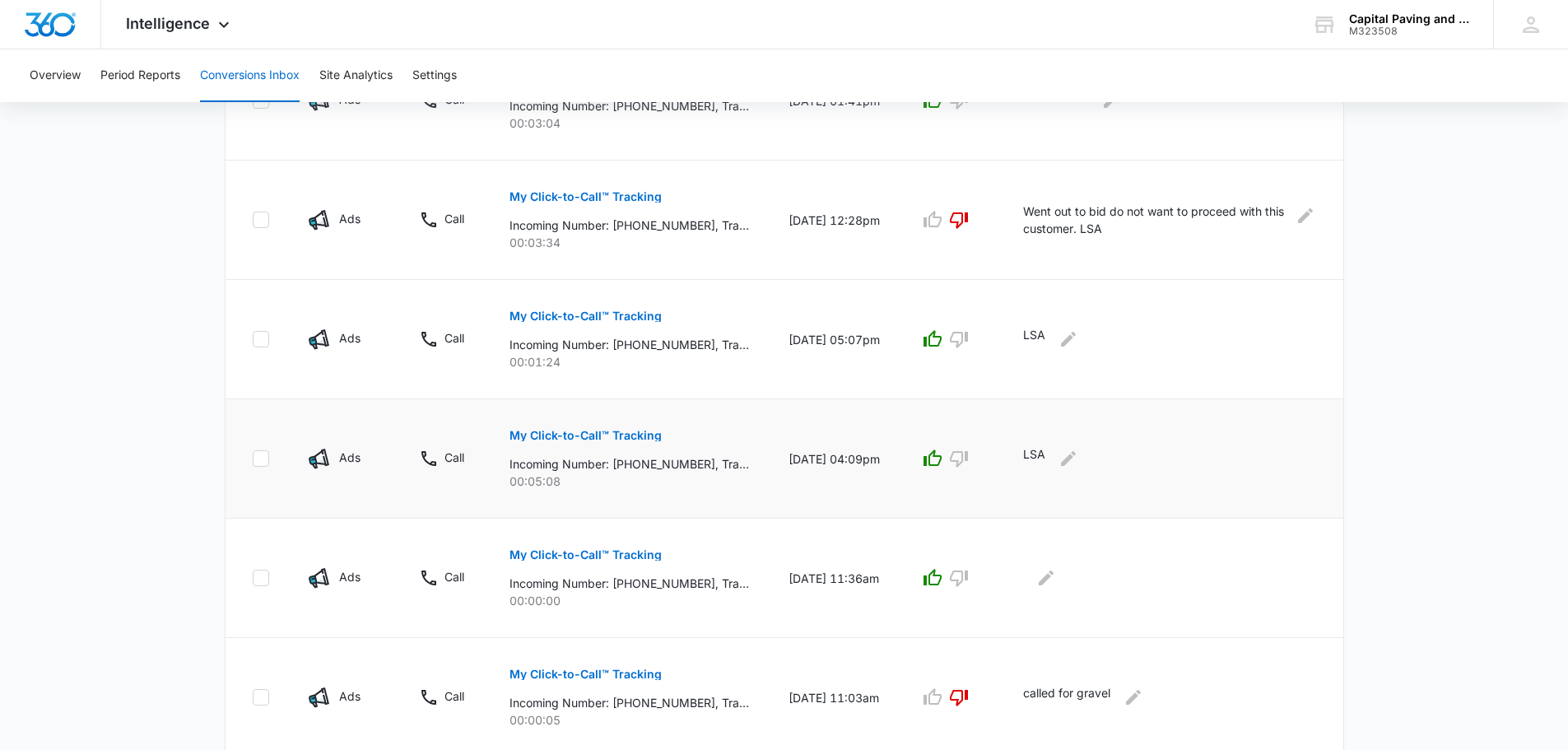
scroll to position [602, 0]
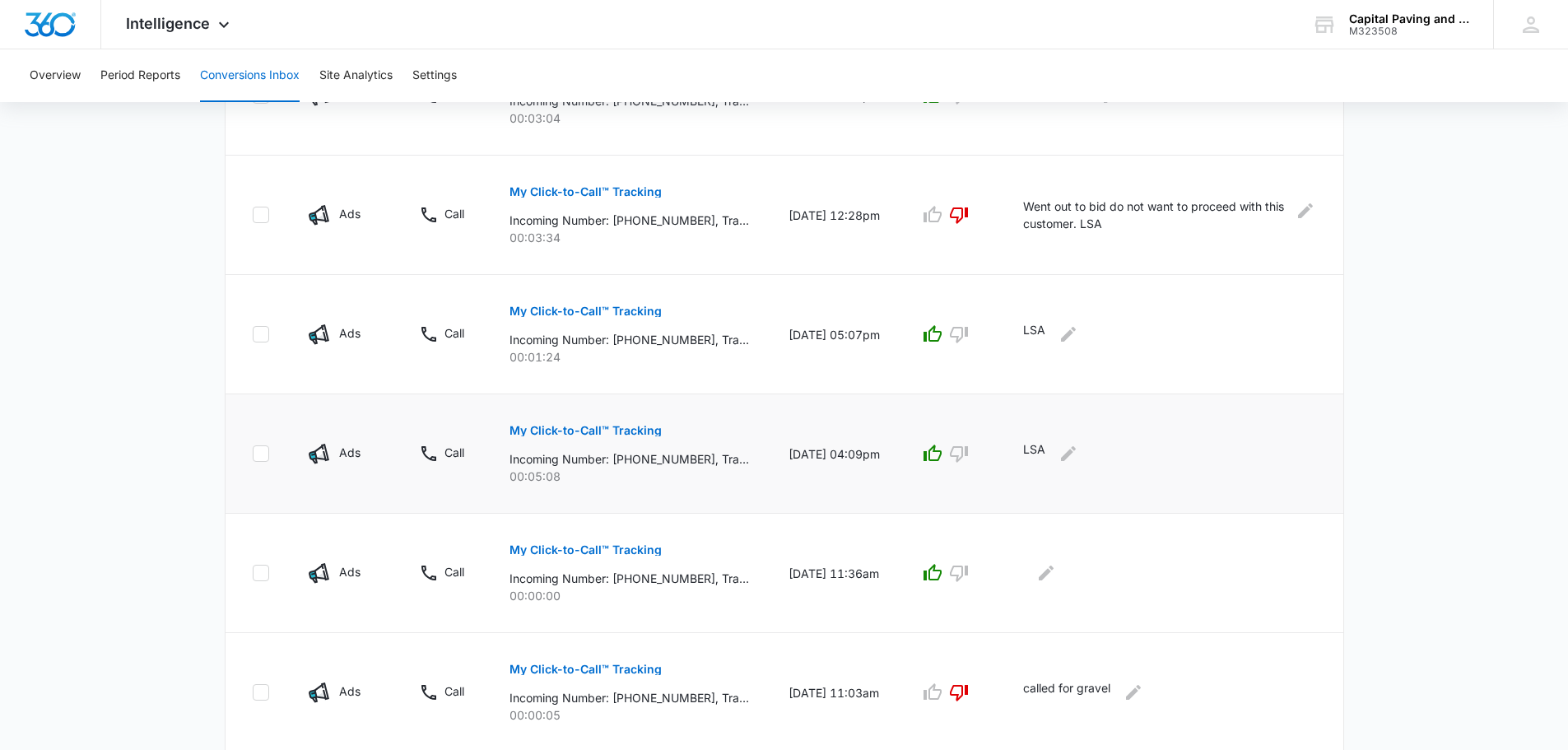
click at [620, 429] on p "My Click-to-Call™ Tracking" at bounding box center [585, 430] width 153 height 12
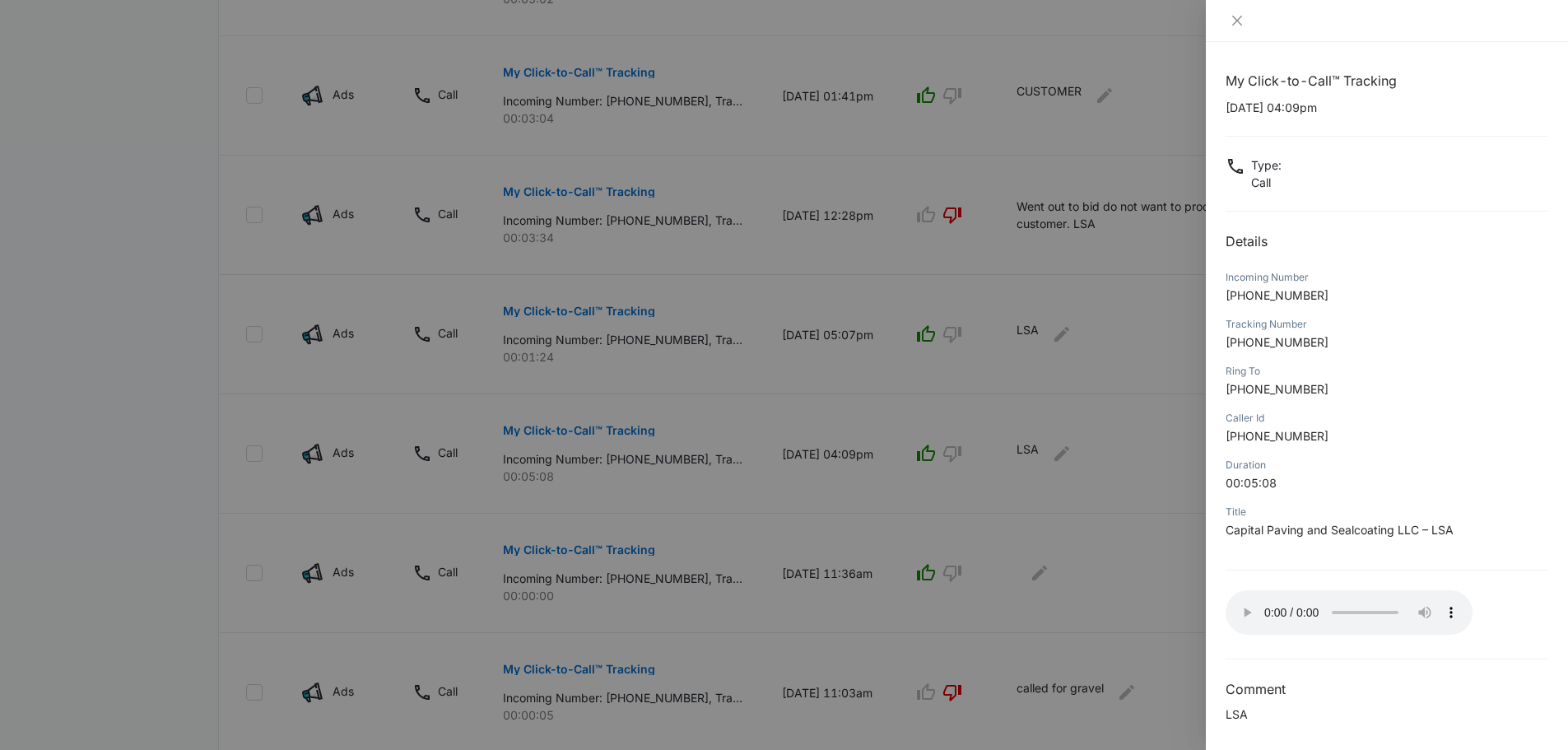
click at [632, 368] on div at bounding box center [784, 375] width 1568 height 750
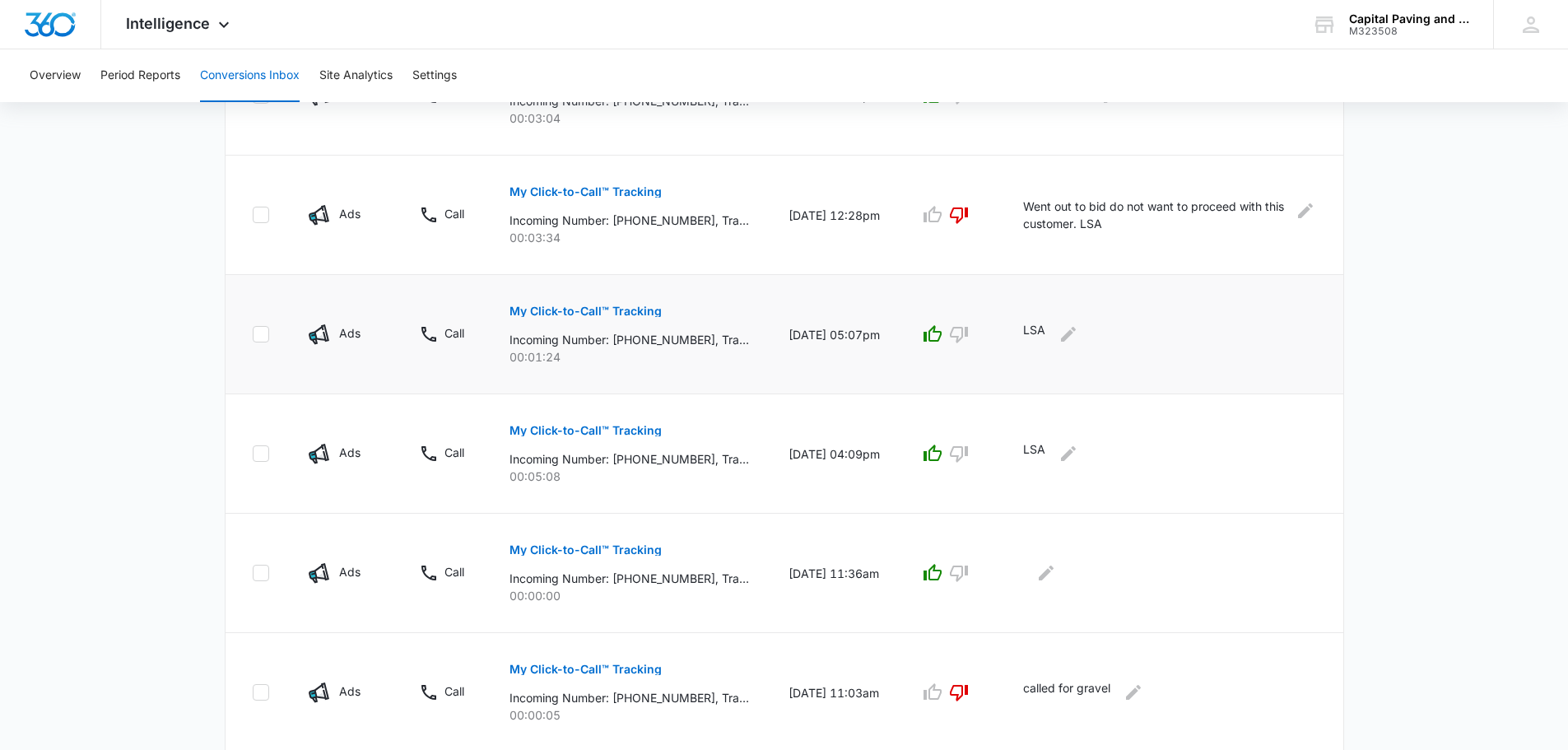
click at [637, 318] on button "My Click-to-Call™ Tracking" at bounding box center [585, 311] width 153 height 39
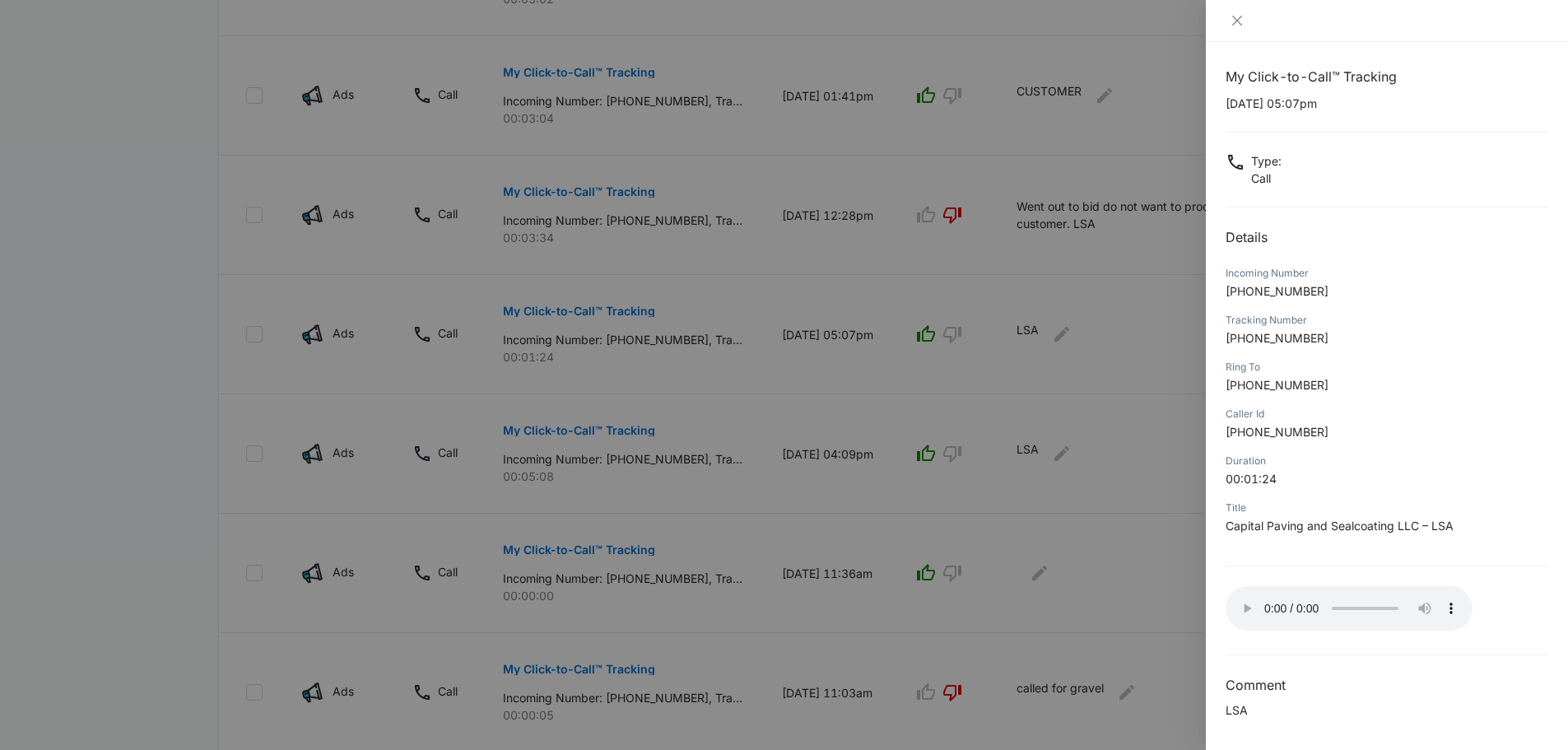
scroll to position [0, 0]
click at [1238, 16] on icon "close" at bounding box center [1237, 20] width 13 height 13
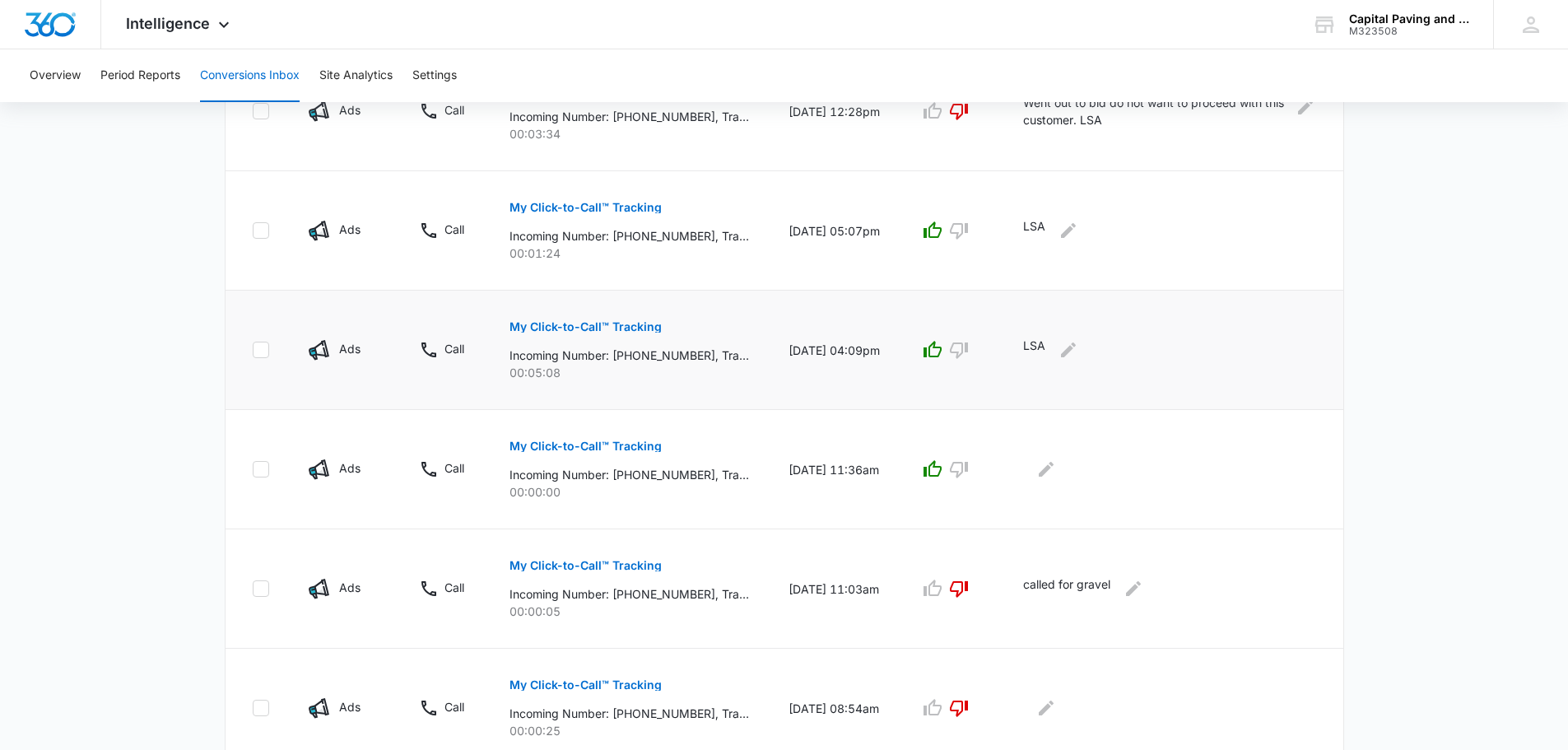
scroll to position [741, 0]
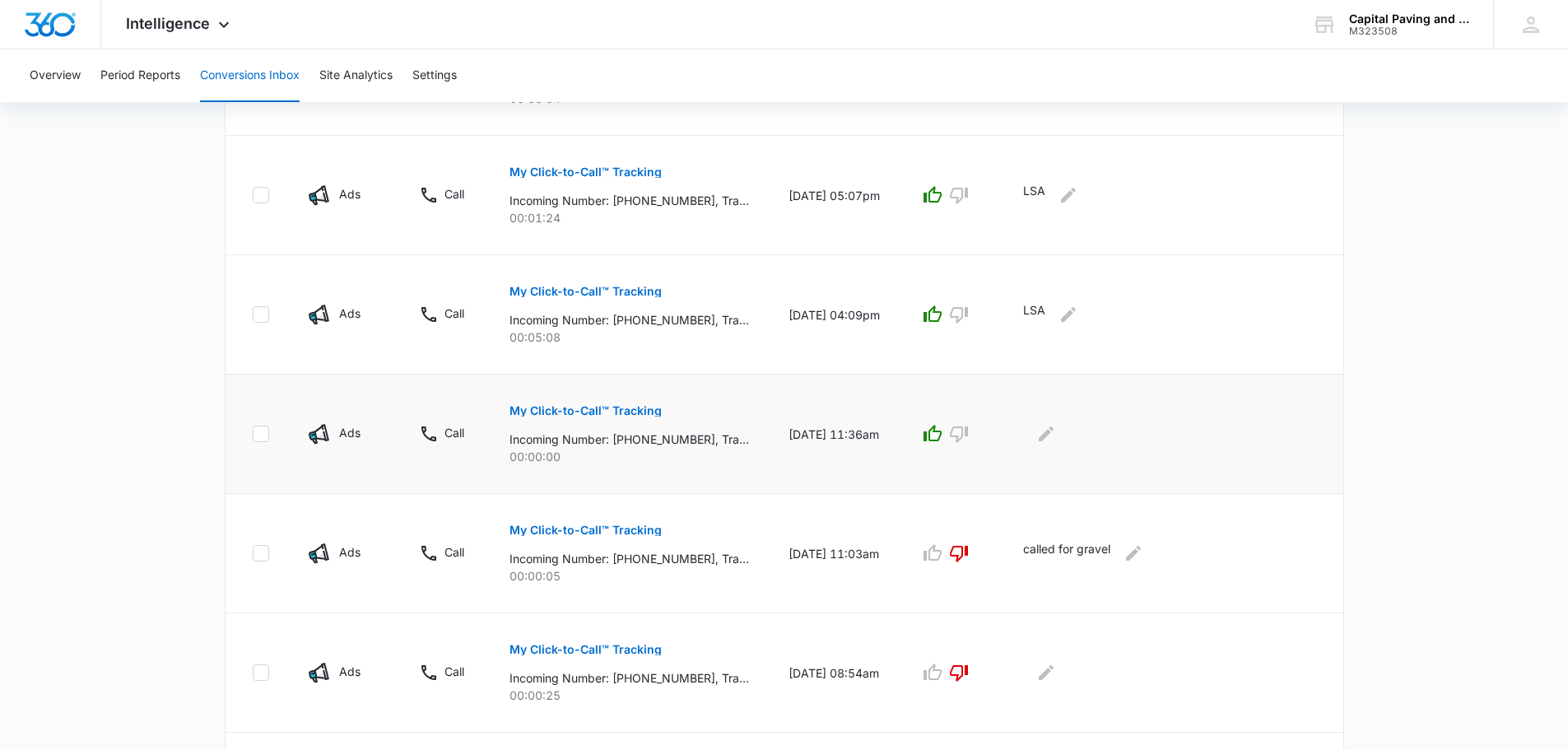
click at [618, 411] on p "My Click-to-Call™ Tracking" at bounding box center [585, 410] width 153 height 12
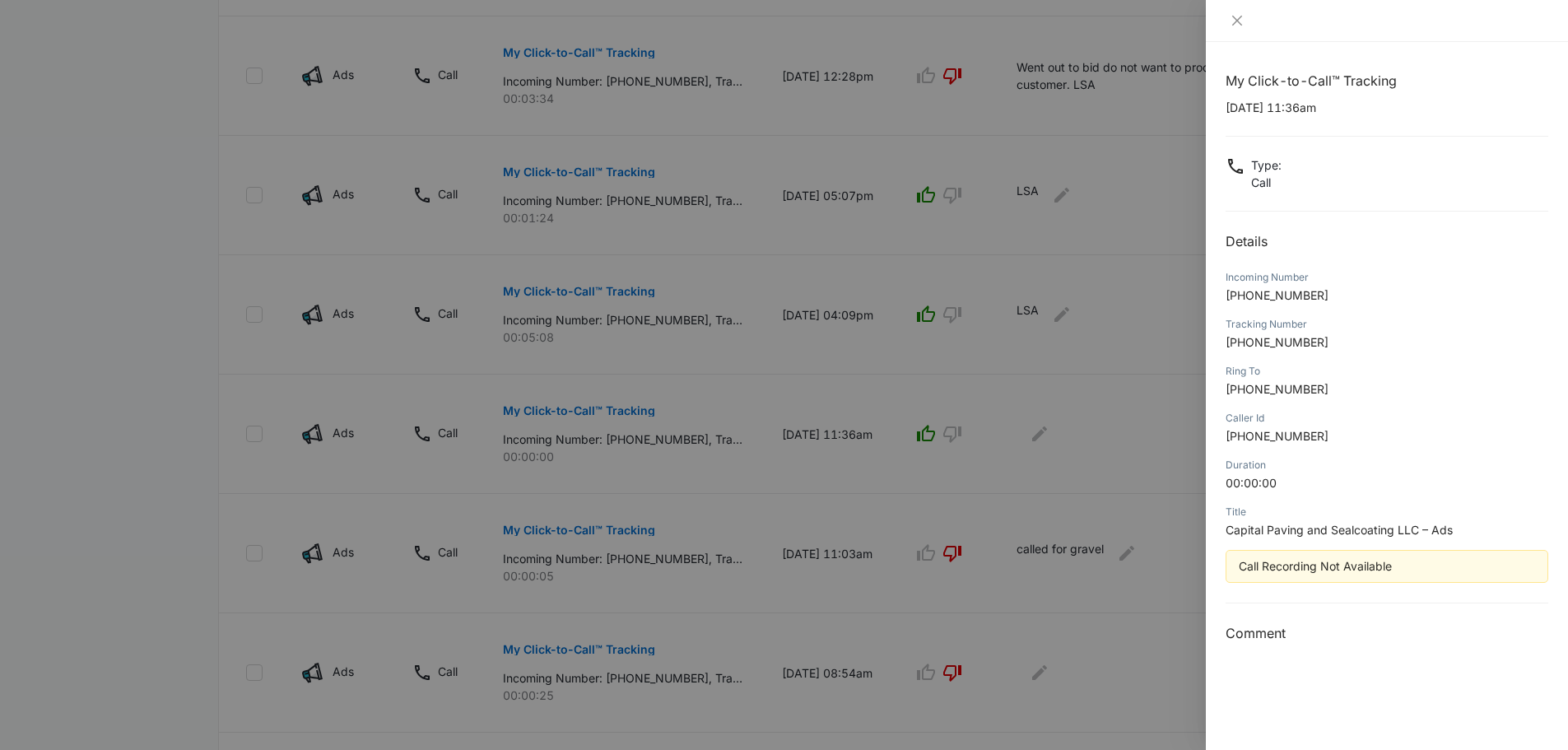
click at [606, 325] on div at bounding box center [784, 375] width 1568 height 750
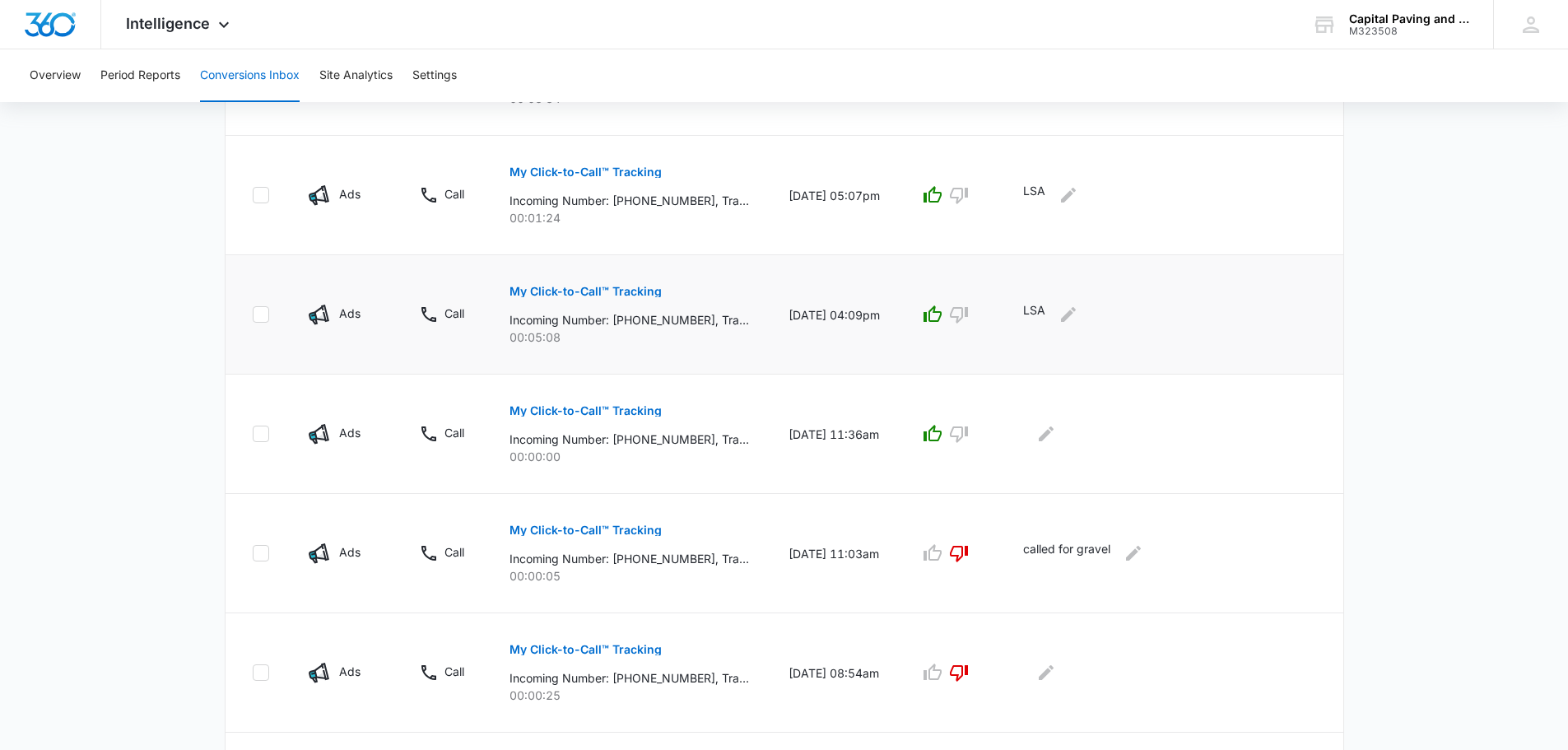
click at [636, 294] on p "My Click-to-Call™ Tracking" at bounding box center [585, 291] width 153 height 12
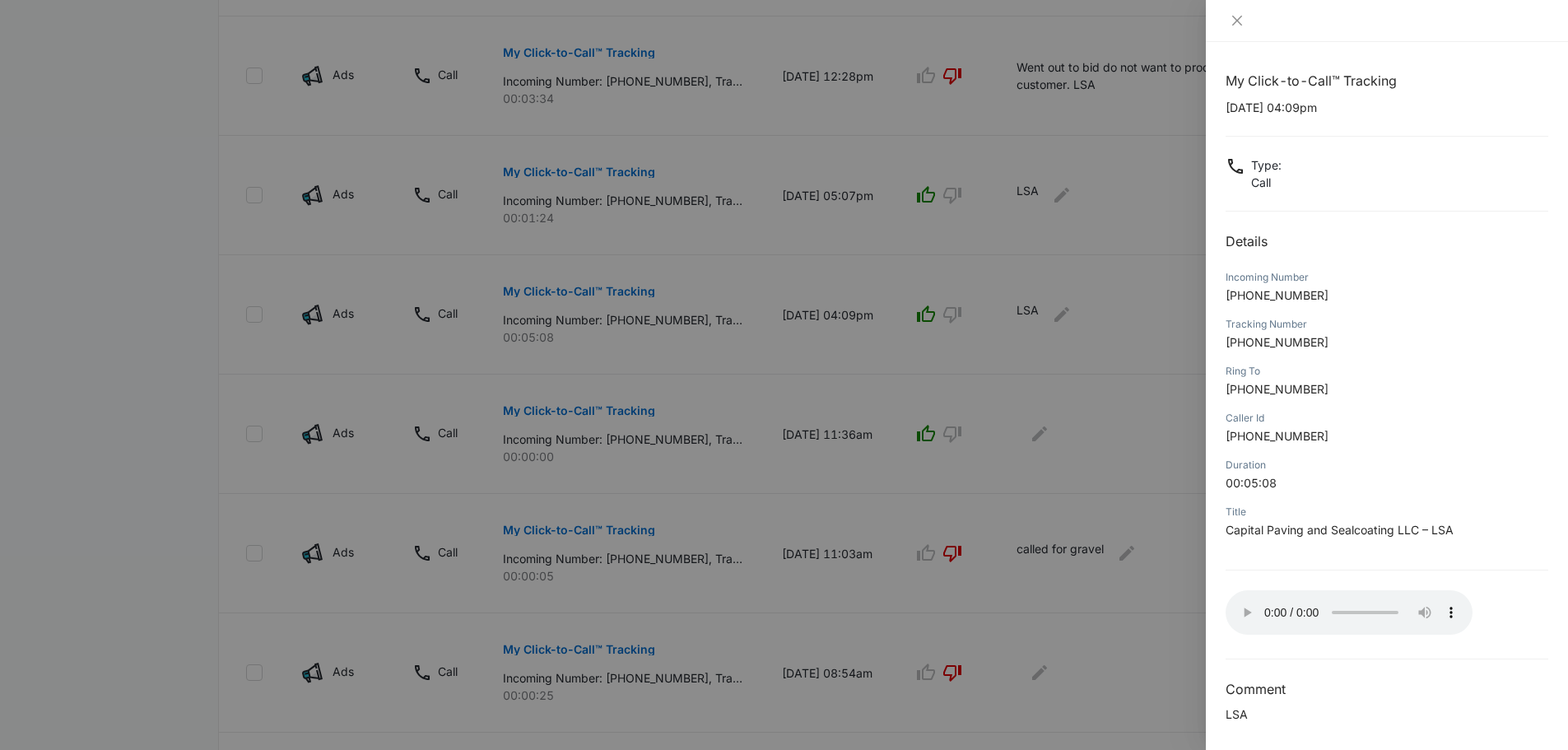
click at [696, 407] on div at bounding box center [784, 375] width 1568 height 750
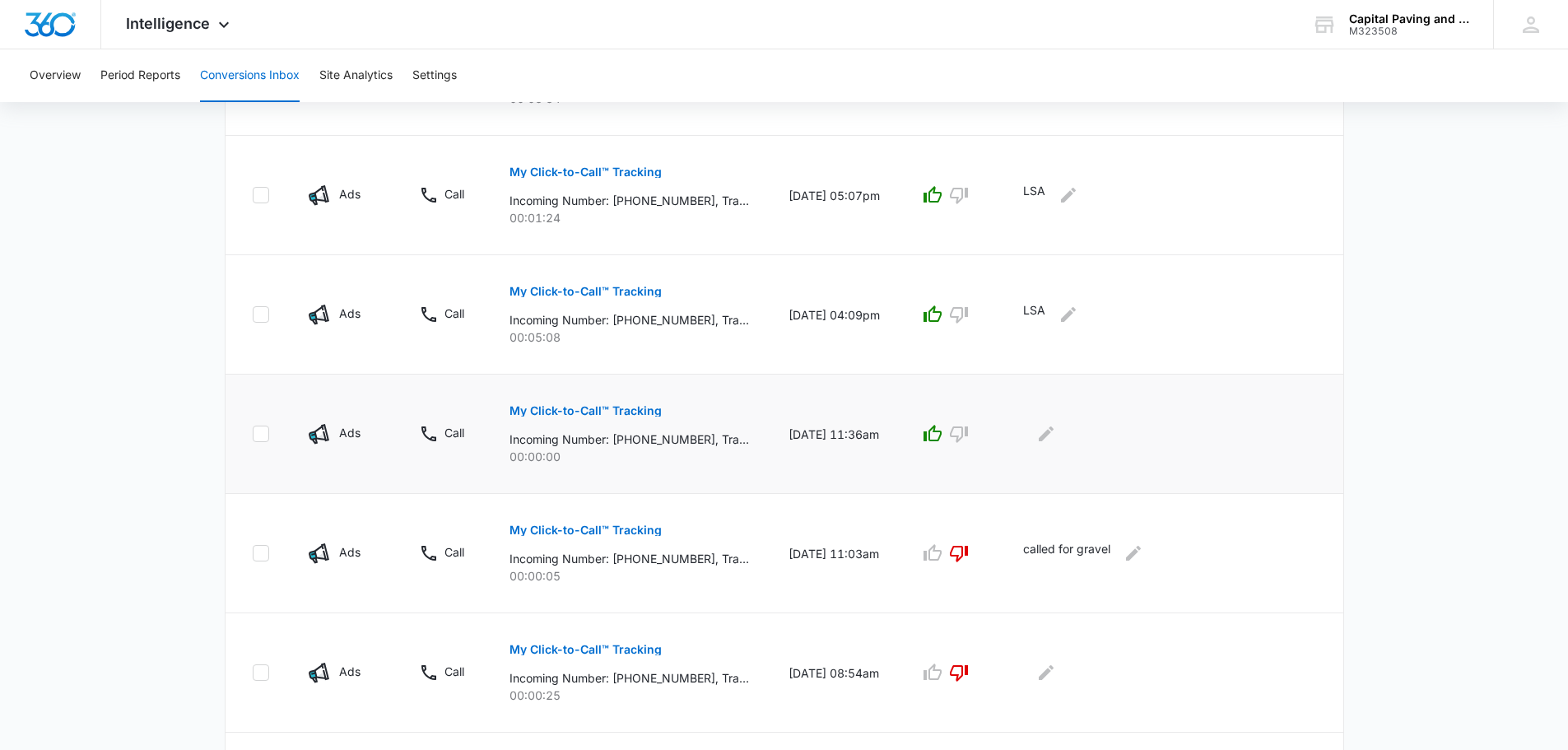
click at [644, 405] on button "My Click-to-Call™ Tracking" at bounding box center [585, 410] width 153 height 39
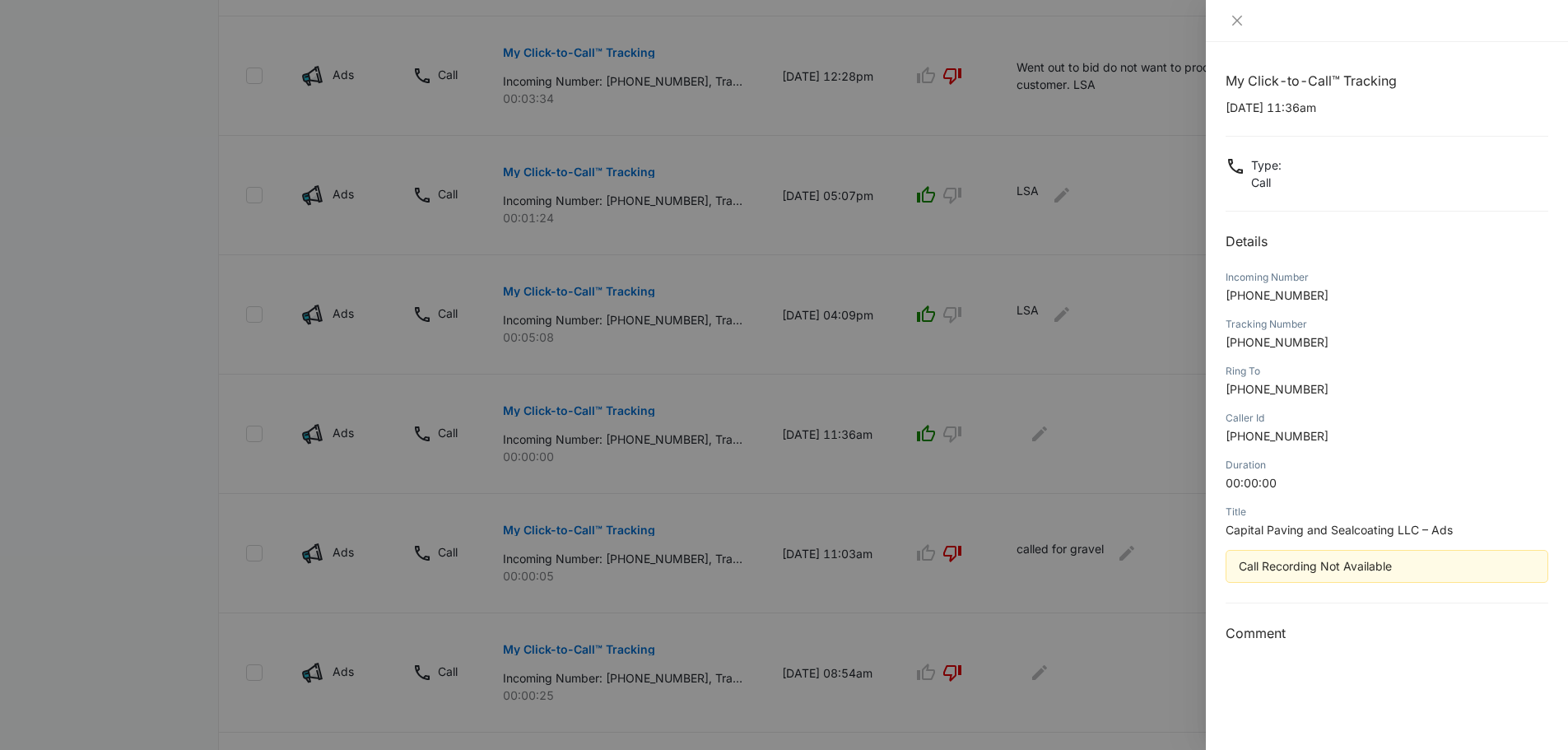
click at [117, 155] on div at bounding box center [784, 375] width 1568 height 750
